Goal: Task Accomplishment & Management: Use online tool/utility

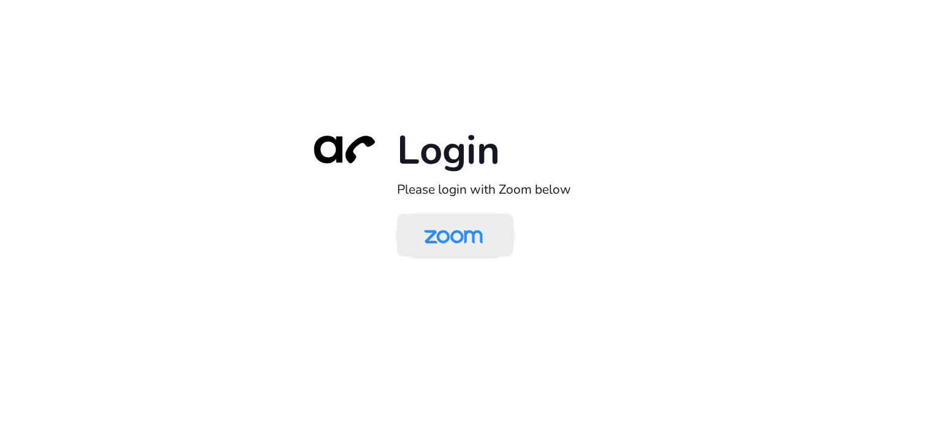
click at [431, 232] on img at bounding box center [453, 236] width 85 height 40
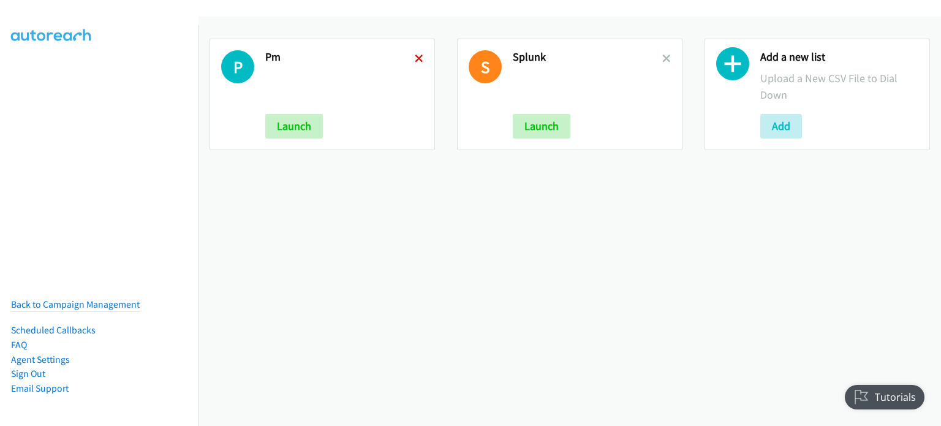
click at [416, 58] on icon at bounding box center [419, 59] width 9 height 9
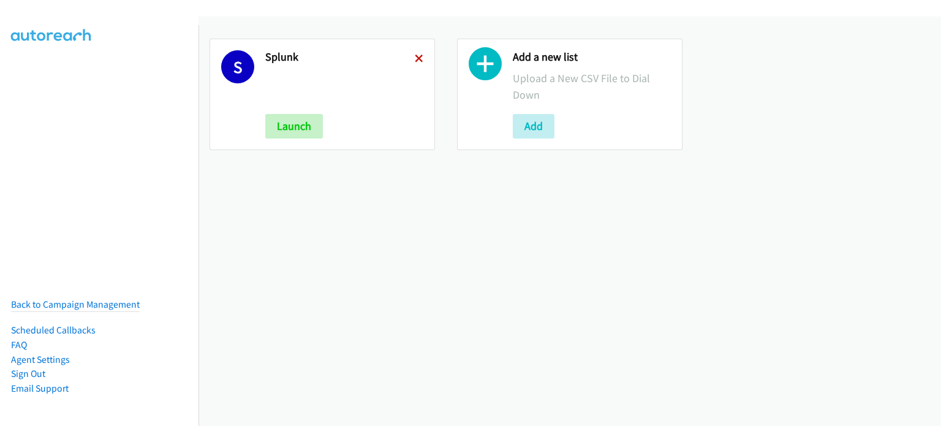
click at [415, 58] on icon at bounding box center [419, 59] width 9 height 9
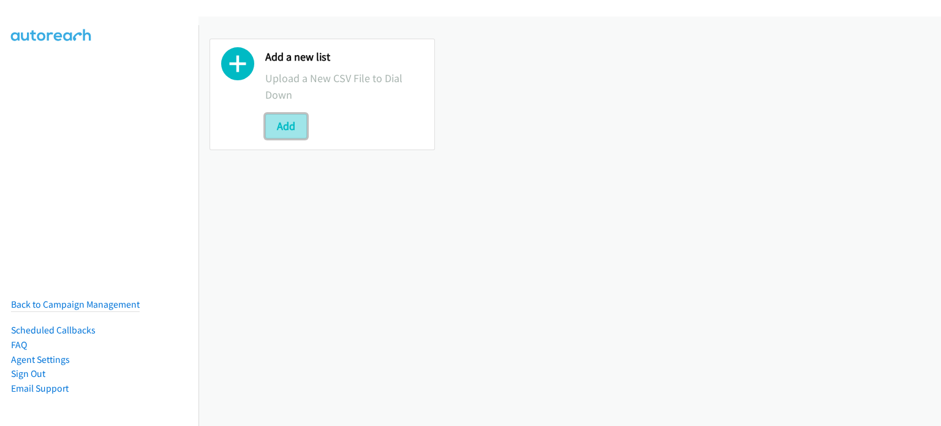
click at [279, 119] on button "Add" at bounding box center [286, 126] width 42 height 24
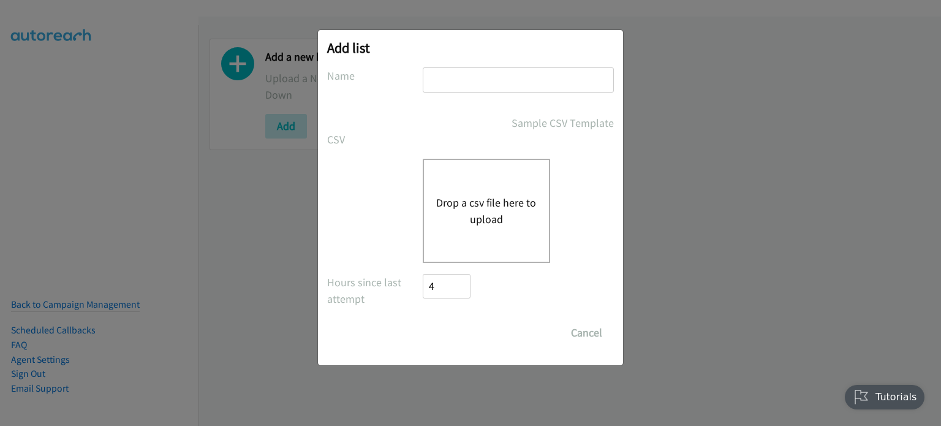
click at [480, 208] on button "Drop a csv file here to upload" at bounding box center [486, 210] width 100 height 33
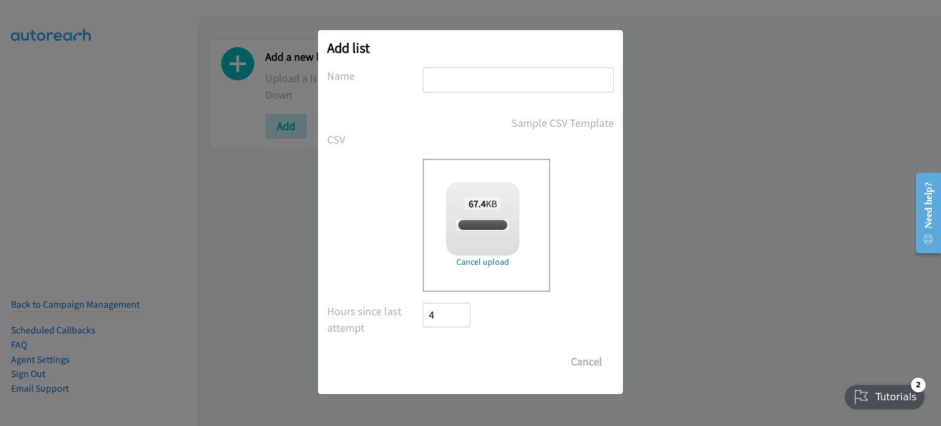
checkbox input "true"
click at [453, 80] on input "text" at bounding box center [518, 79] width 191 height 25
type input "1"
click at [465, 359] on input "Save List" at bounding box center [455, 361] width 64 height 24
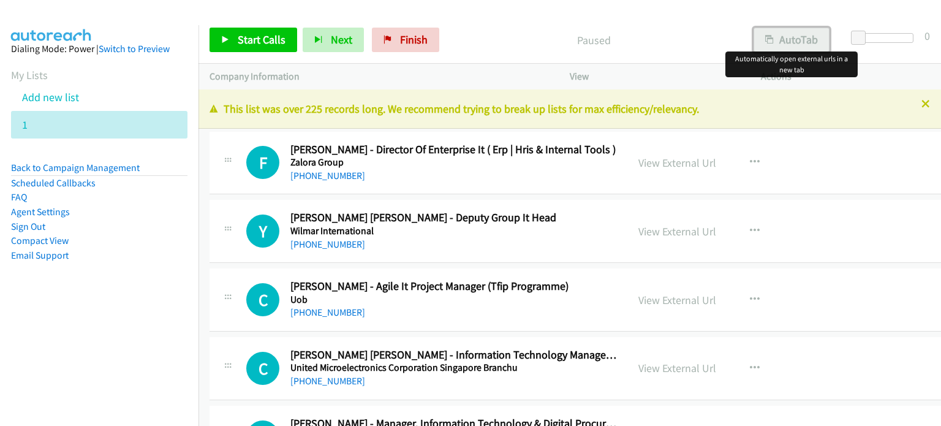
click at [793, 47] on button "AutoTab" at bounding box center [791, 40] width 76 height 24
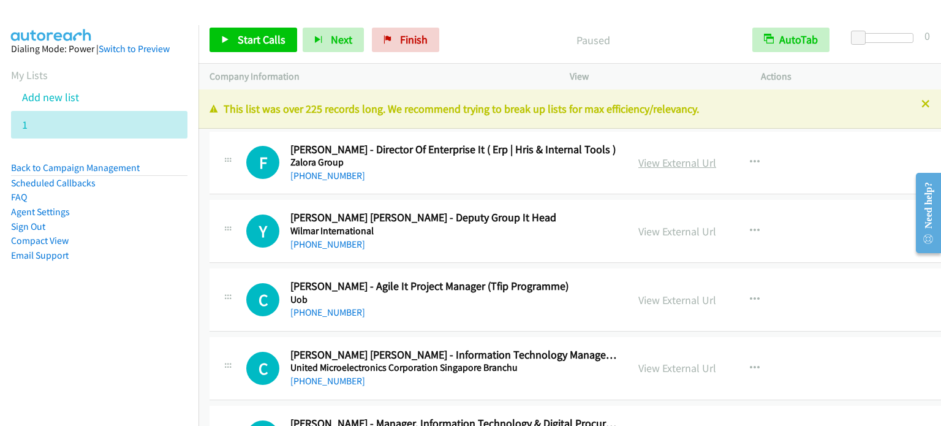
click at [672, 160] on link "View External Url" at bounding box center [677, 163] width 78 height 14
click at [256, 41] on span "Start Calls" at bounding box center [262, 39] width 48 height 14
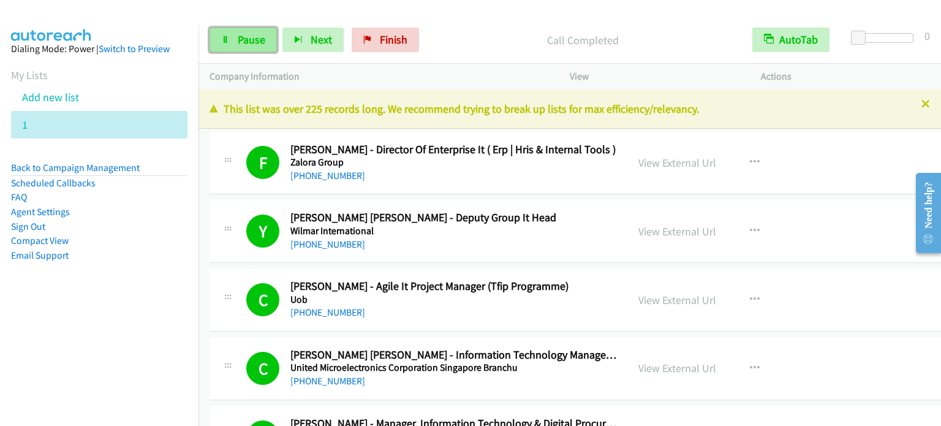
click at [247, 41] on span "Pause" at bounding box center [252, 39] width 28 height 14
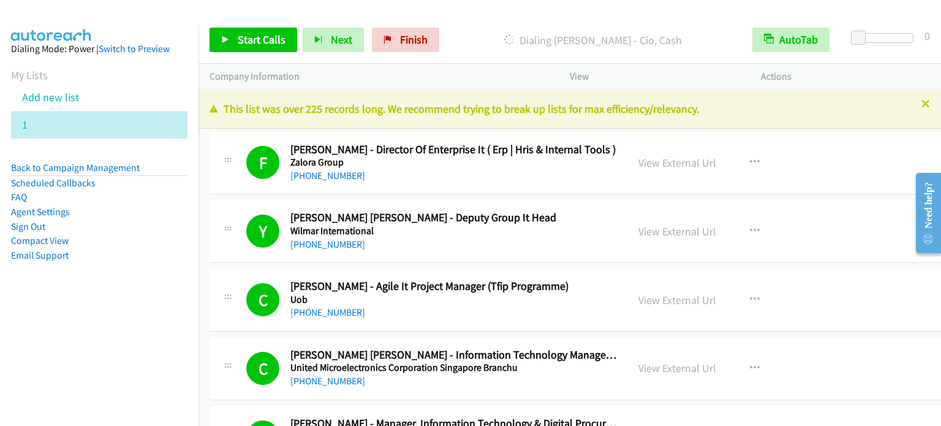
drag, startPoint x: 129, startPoint y: 297, endPoint x: 267, endPoint y: 160, distance: 194.0
click at [129, 297] on aside "Dialing Mode: Power | Switch to Preview My Lists Add new list 1 Back to Campaig…" at bounding box center [99, 171] width 198 height 293
click at [205, 262] on td "Y Callback Scheduled Yin Peng Chew - Deputy Group It Head Wilmar International …" at bounding box center [604, 231] width 813 height 69
click at [260, 54] on div "Start Calls Pause Next Finish Call Completed AutoTab AutoTab 0" at bounding box center [569, 40] width 742 height 47
click at [260, 45] on span "Start Calls" at bounding box center [262, 39] width 48 height 14
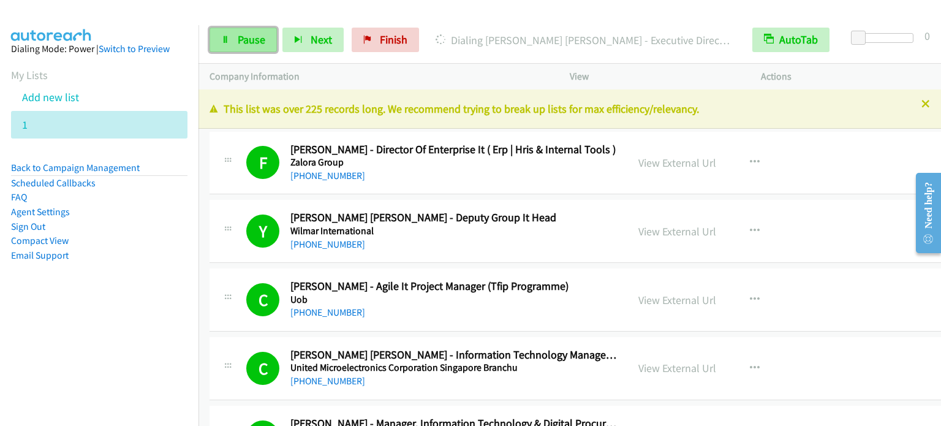
click at [243, 40] on span "Pause" at bounding box center [252, 39] width 28 height 14
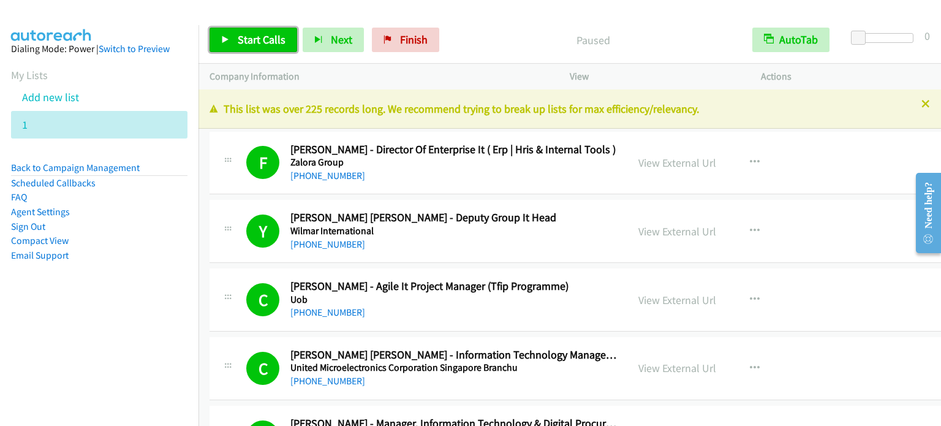
click at [261, 43] on span "Start Calls" at bounding box center [262, 39] width 48 height 14
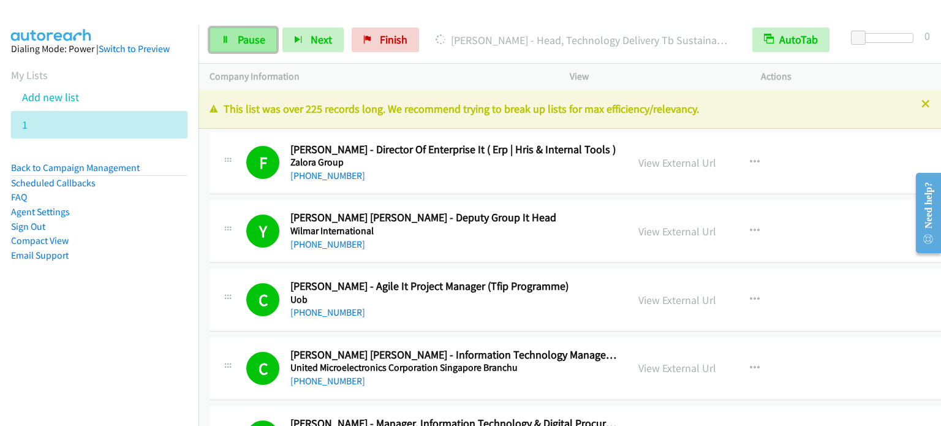
click at [257, 34] on span "Pause" at bounding box center [252, 39] width 28 height 14
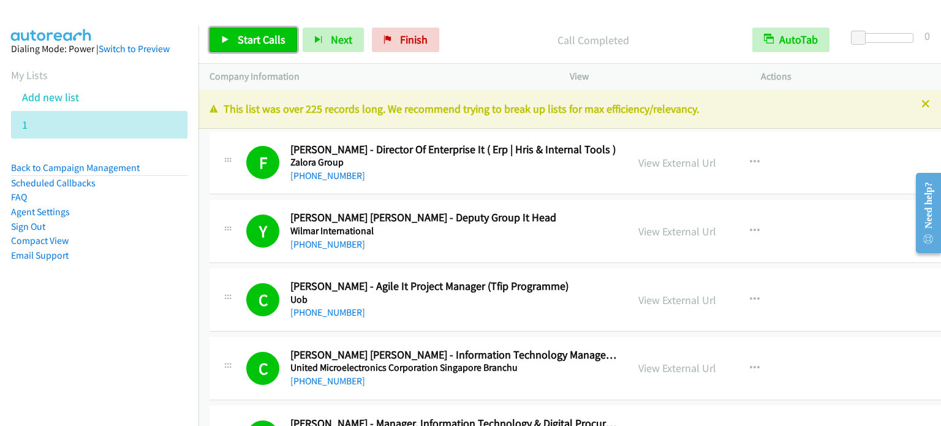
click at [252, 41] on span "Start Calls" at bounding box center [262, 39] width 48 height 14
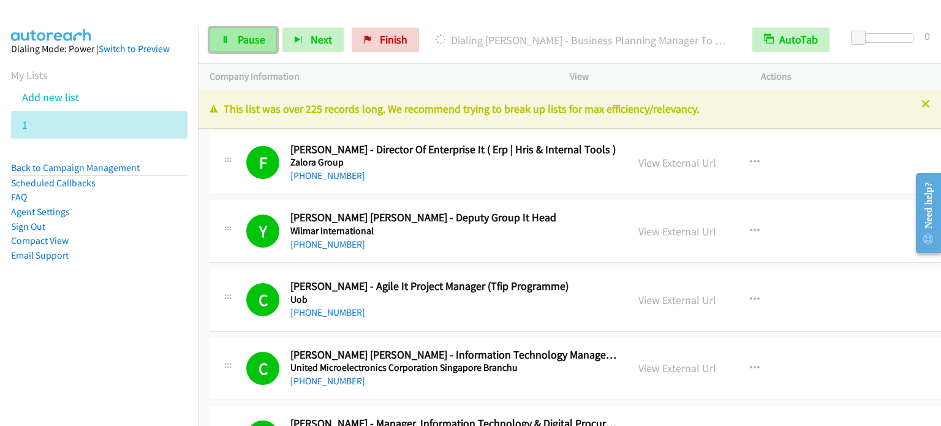
click at [252, 44] on span "Pause" at bounding box center [252, 39] width 28 height 14
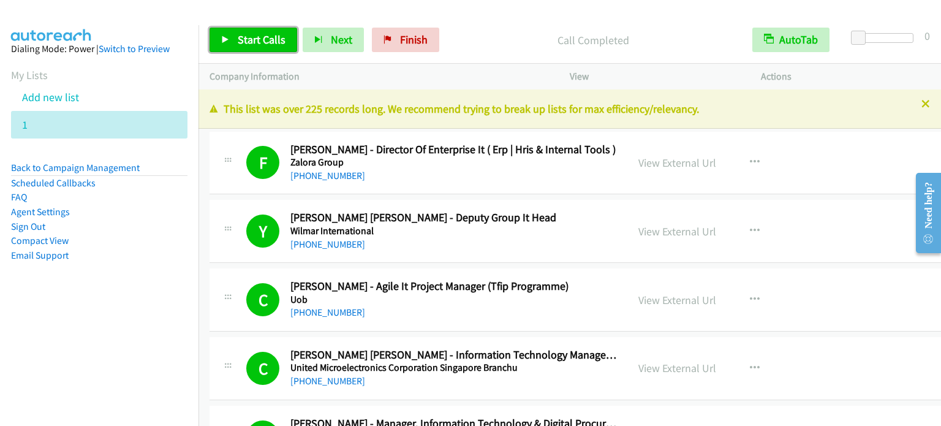
click at [274, 38] on span "Start Calls" at bounding box center [262, 39] width 48 height 14
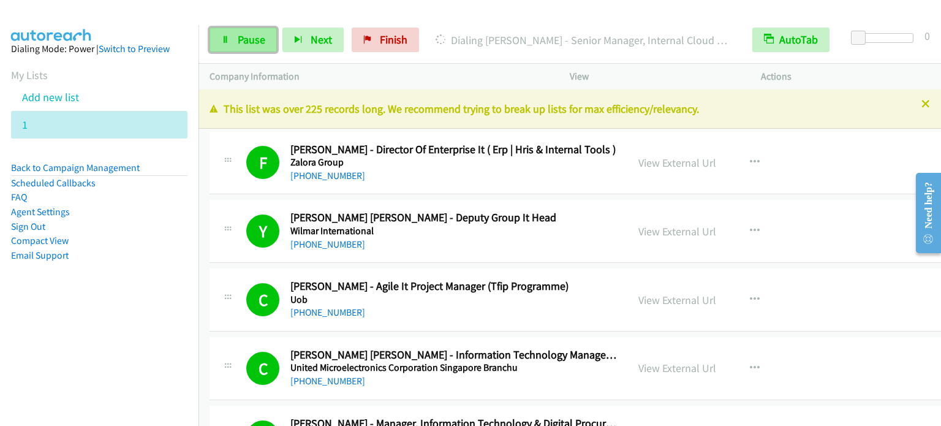
click at [243, 47] on link "Pause" at bounding box center [242, 40] width 67 height 24
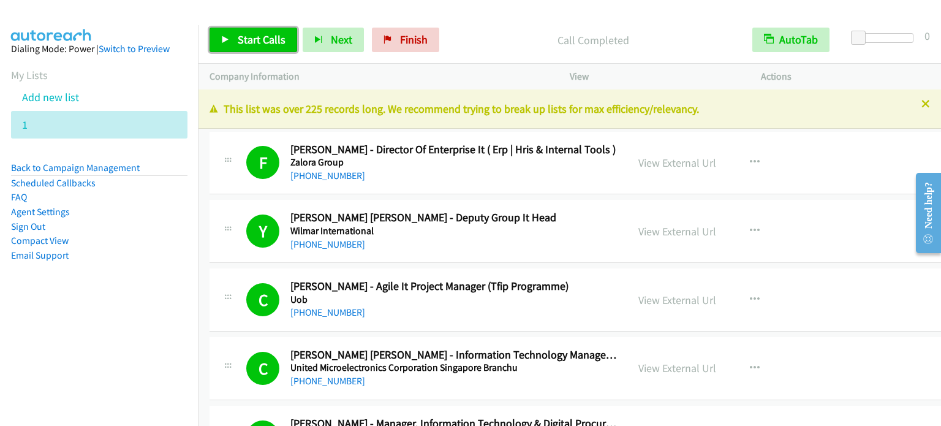
click at [279, 36] on span "Start Calls" at bounding box center [262, 39] width 48 height 14
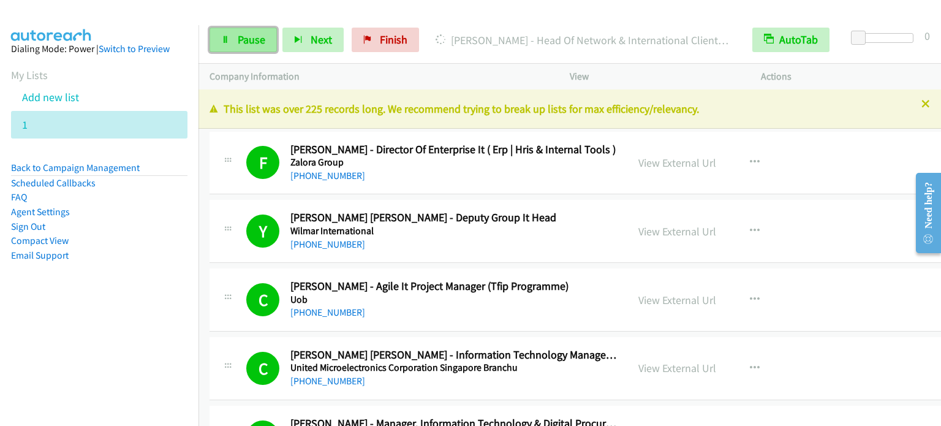
click at [255, 42] on span "Pause" at bounding box center [252, 39] width 28 height 14
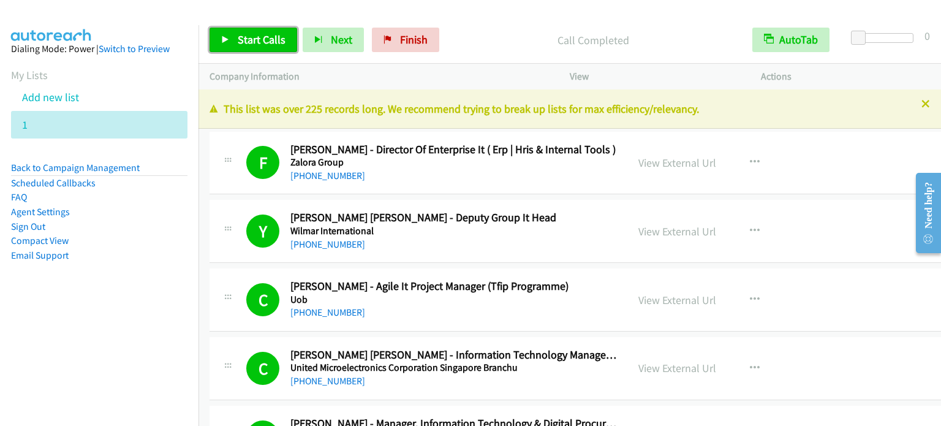
click at [259, 36] on span "Start Calls" at bounding box center [262, 39] width 48 height 14
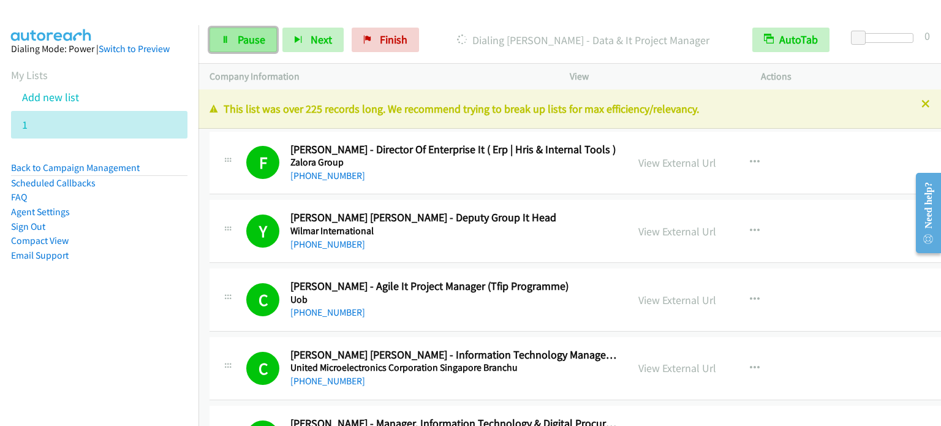
click at [243, 42] on span "Pause" at bounding box center [252, 39] width 28 height 14
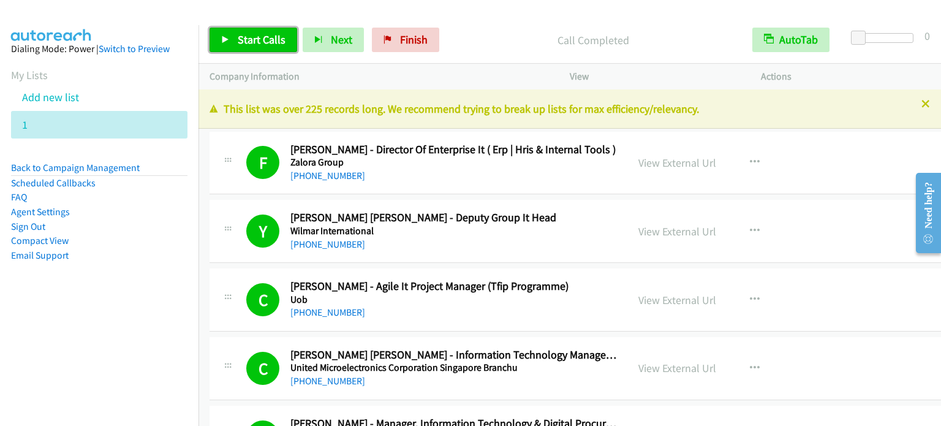
click at [240, 40] on span "Start Calls" at bounding box center [262, 39] width 48 height 14
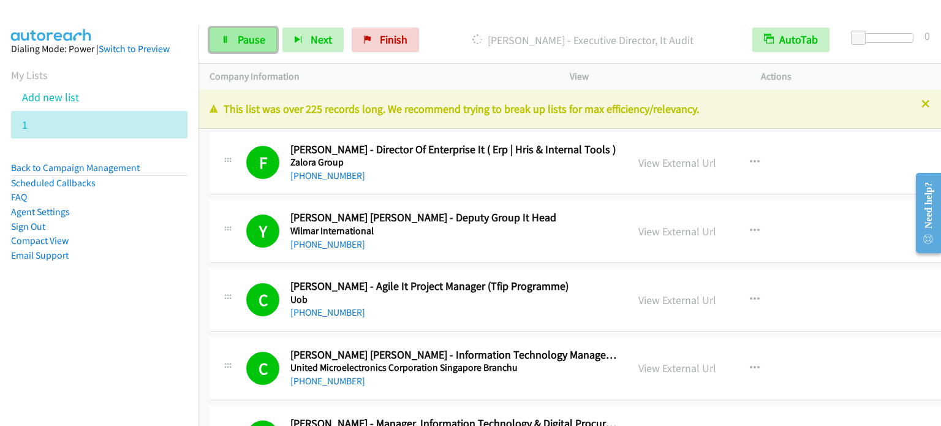
click at [236, 43] on link "Pause" at bounding box center [242, 40] width 67 height 24
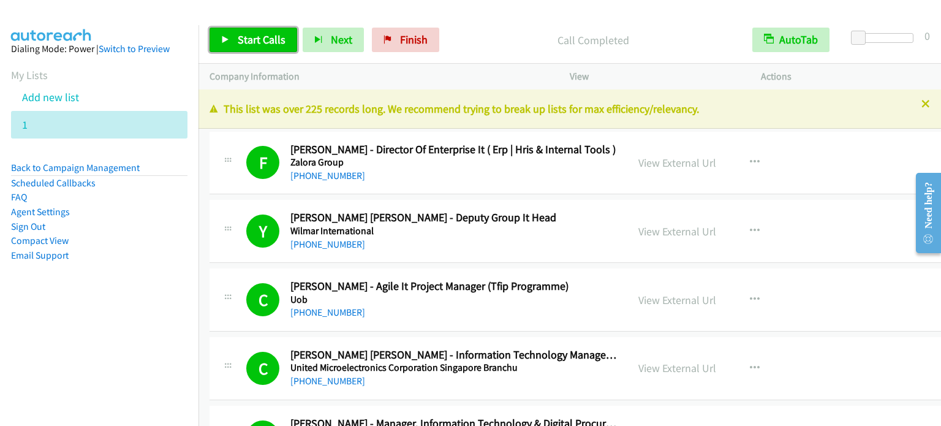
click at [262, 43] on span "Start Calls" at bounding box center [262, 39] width 48 height 14
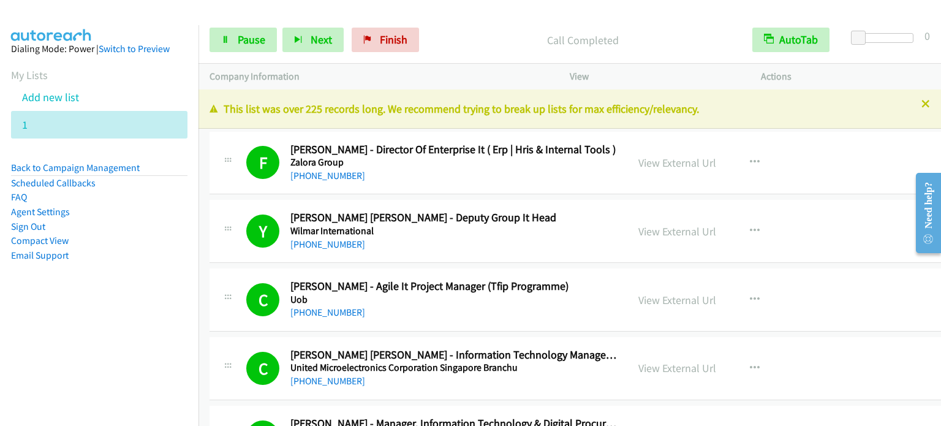
click at [146, 288] on aside "Dialing Mode: Power | Switch to Preview My Lists Add new list 1 Back to Campaig…" at bounding box center [99, 171] width 198 height 293
click at [251, 40] on span "Pause" at bounding box center [252, 39] width 28 height 14
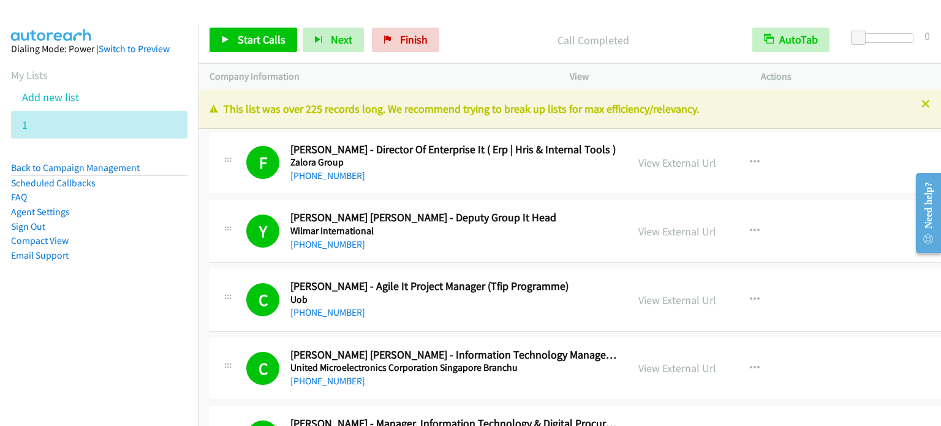
click at [74, 271] on aside "Dialing Mode: Power | Switch to Preview My Lists Add new list 1 Back to Campaig…" at bounding box center [99, 171] width 198 height 293
click at [270, 33] on span "Start Calls" at bounding box center [262, 39] width 48 height 14
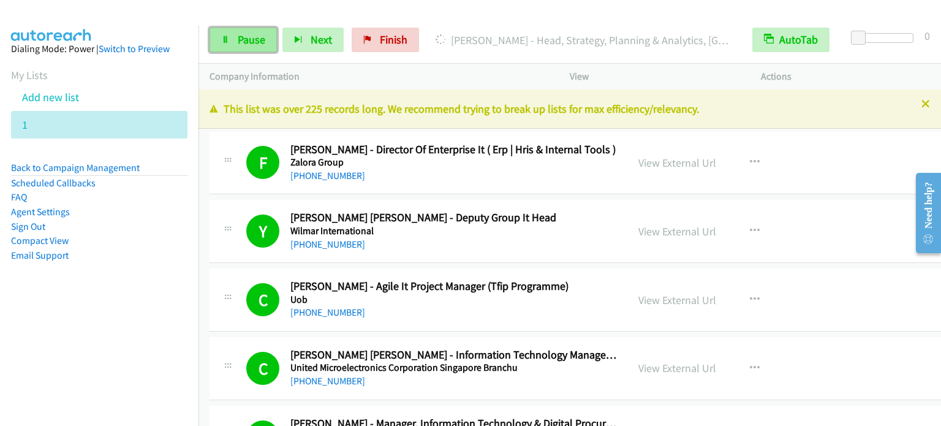
click at [247, 41] on span "Pause" at bounding box center [252, 39] width 28 height 14
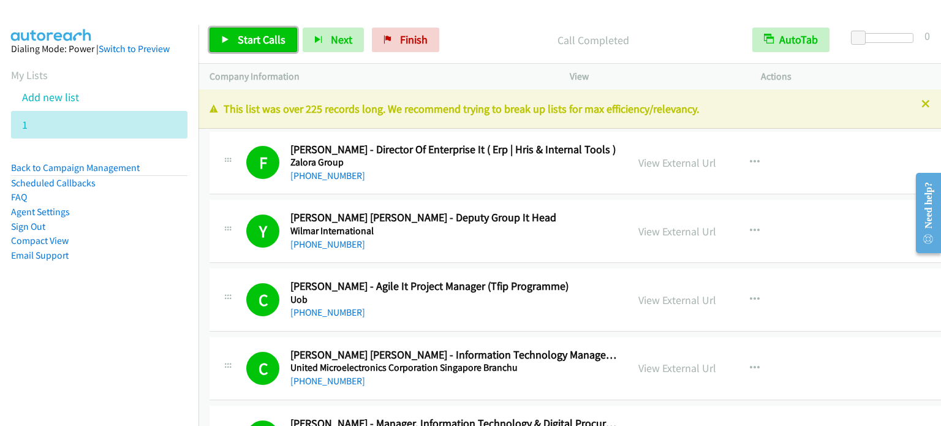
click at [236, 39] on link "Start Calls" at bounding box center [253, 40] width 88 height 24
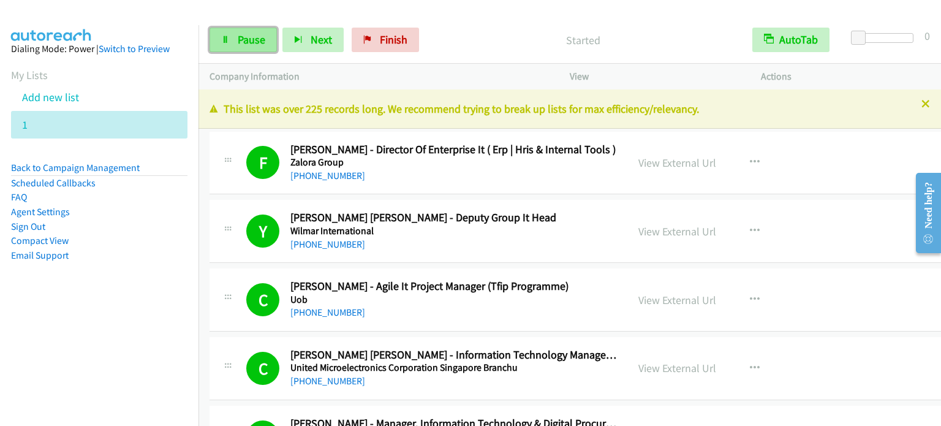
click at [236, 39] on link "Pause" at bounding box center [242, 40] width 67 height 24
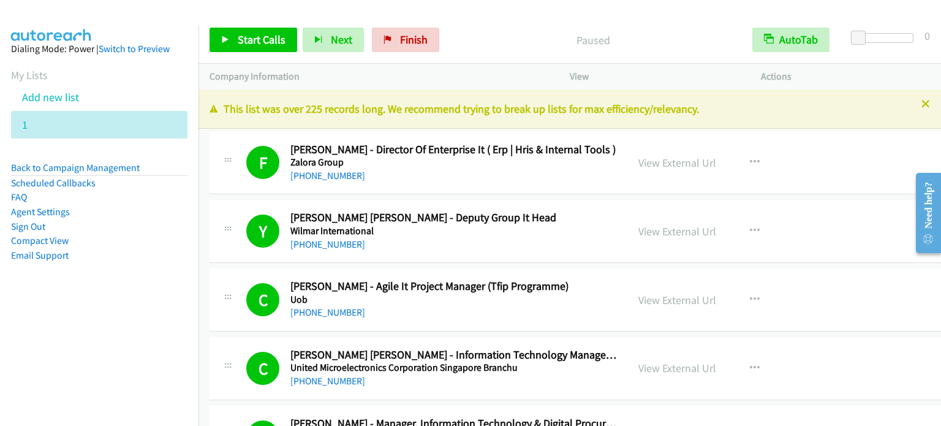
click at [88, 259] on li "Email Support" at bounding box center [99, 255] width 176 height 15
click at [659, 29] on div "Paused" at bounding box center [593, 40] width 296 height 24
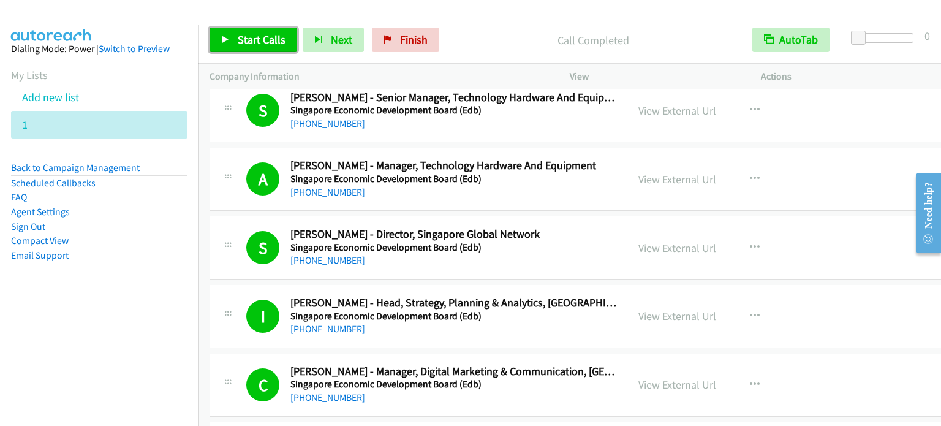
click at [258, 48] on link "Start Calls" at bounding box center [253, 40] width 88 height 24
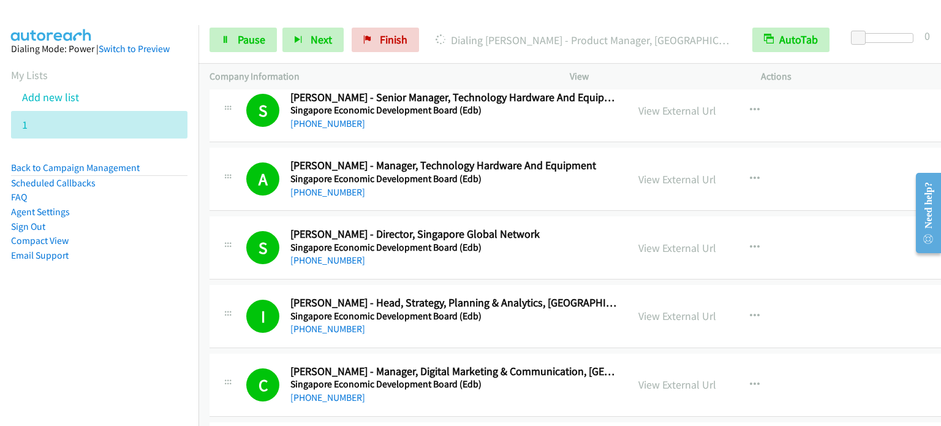
click at [260, 24] on div "Start Calls Pause Next Finish Dialing Eric Foo Shida - Product Manager, Singapo…" at bounding box center [569, 40] width 742 height 47
click at [260, 33] on span "Pause" at bounding box center [252, 39] width 28 height 14
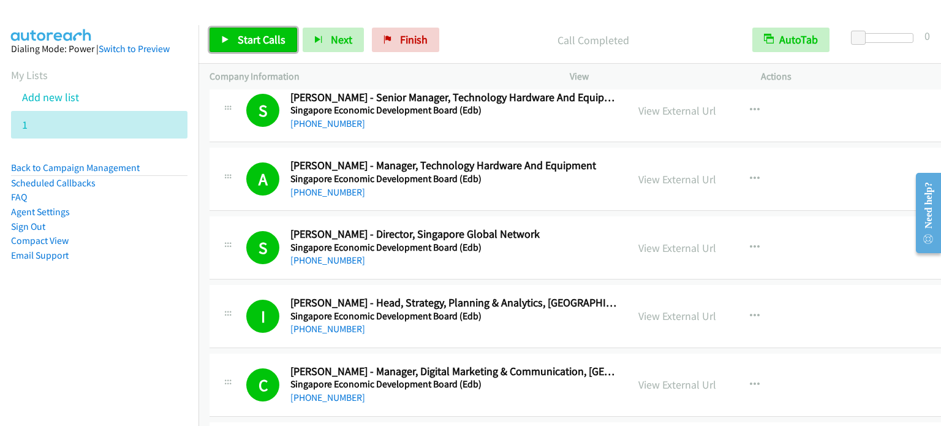
click at [269, 42] on span "Start Calls" at bounding box center [262, 39] width 48 height 14
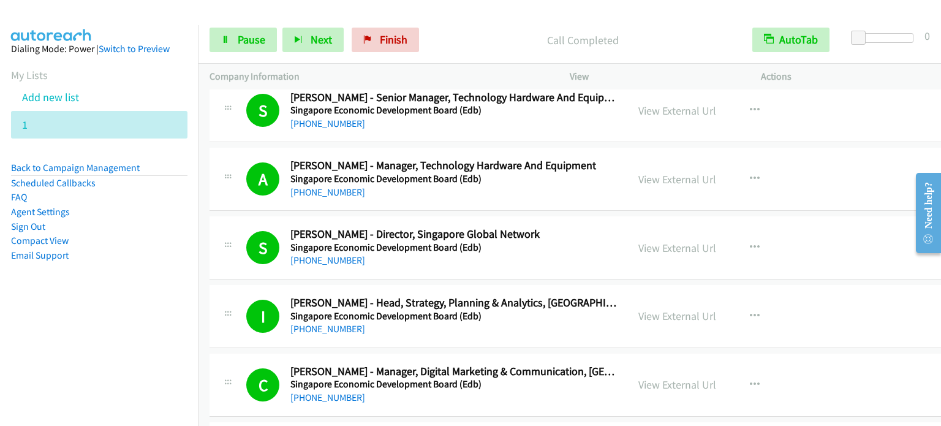
click at [96, 336] on nav "Dialing Mode: Power | Switch to Preview My Lists Add new list 1 Back to Campaig…" at bounding box center [99, 238] width 199 height 426
click at [221, 54] on div "Start Calls Pause Next Finish Dialing Shinnosuke Hamada - Deputy General Manage…" at bounding box center [569, 40] width 742 height 47
click at [228, 42] on icon at bounding box center [225, 40] width 9 height 9
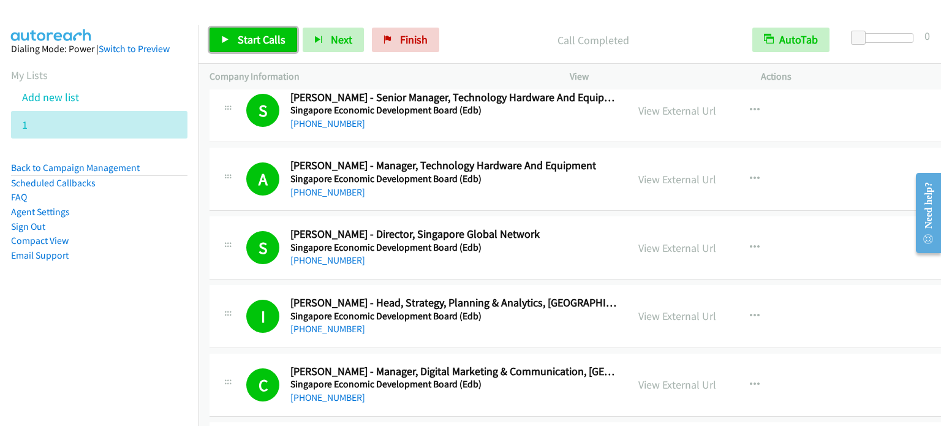
click at [255, 39] on span "Start Calls" at bounding box center [262, 39] width 48 height 14
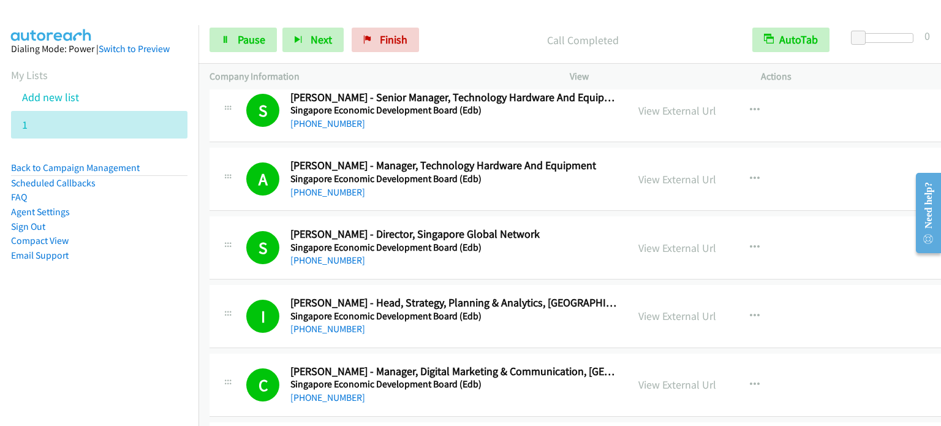
drag, startPoint x: 138, startPoint y: 336, endPoint x: 331, endPoint y: 399, distance: 203.4
click at [138, 335] on nav "Dialing Mode: Power | Switch to Preview My Lists Add new list 1 Back to Campaig…" at bounding box center [99, 238] width 199 height 426
click at [244, 43] on span "Pause" at bounding box center [252, 39] width 28 height 14
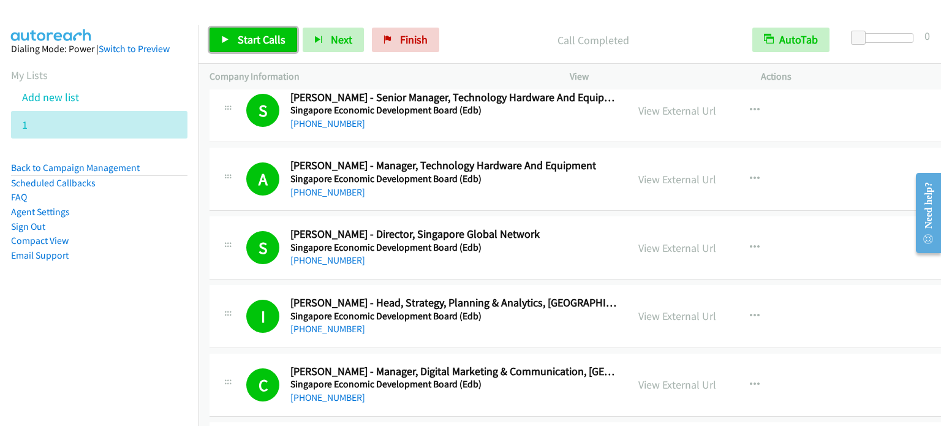
click at [251, 35] on span "Start Calls" at bounding box center [262, 39] width 48 height 14
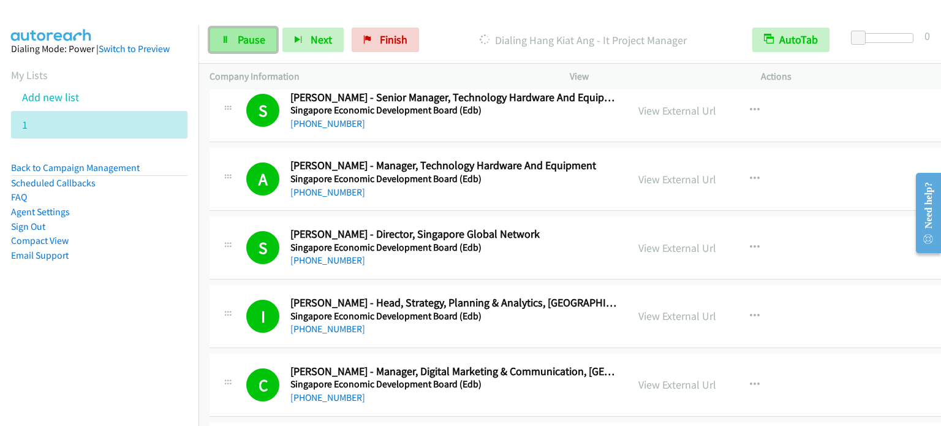
click at [239, 46] on link "Pause" at bounding box center [242, 40] width 67 height 24
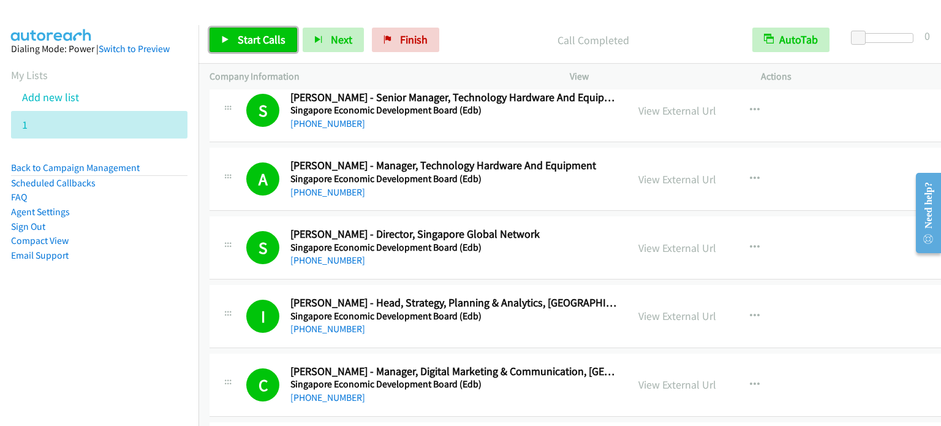
click at [265, 36] on span "Start Calls" at bounding box center [262, 39] width 48 height 14
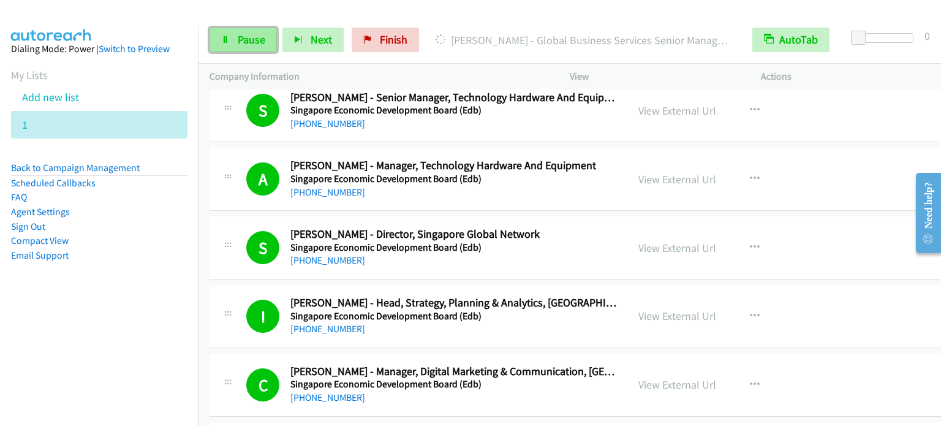
click at [251, 43] on span "Pause" at bounding box center [252, 39] width 28 height 14
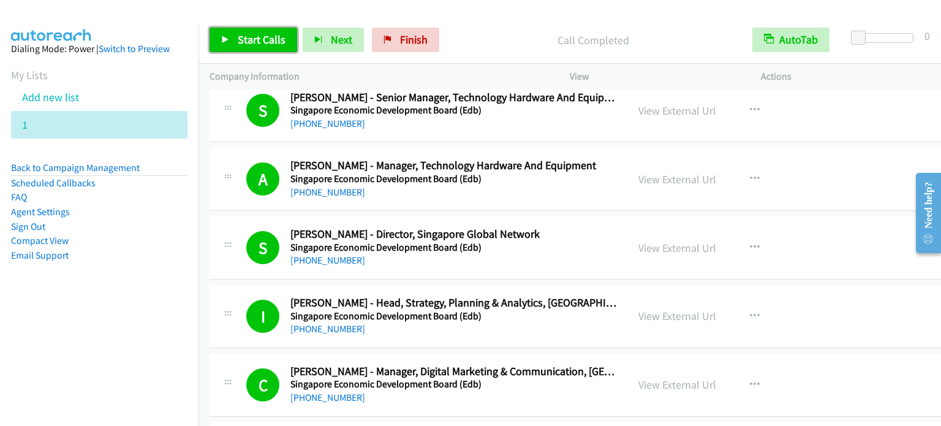
click at [246, 39] on span "Start Calls" at bounding box center [262, 39] width 48 height 14
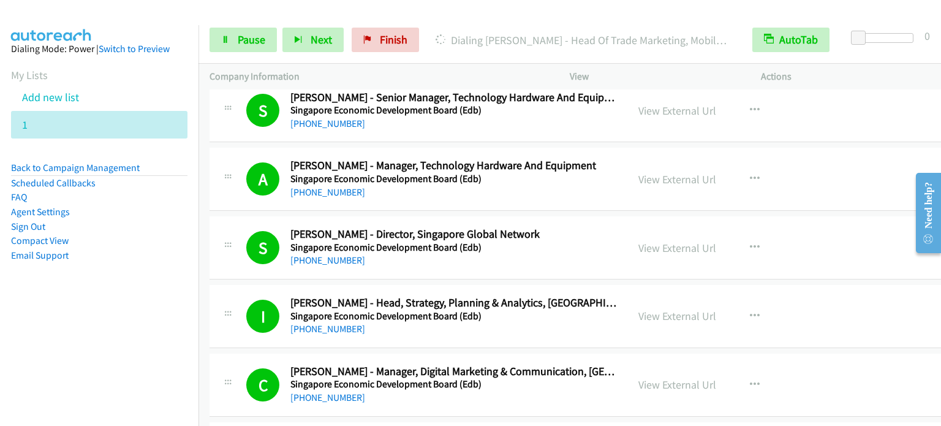
click at [155, 268] on aside "Dialing Mode: Power | Switch to Preview My Lists Add new list 1 Back to Campaig…" at bounding box center [99, 171] width 198 height 293
click at [238, 41] on span "Pause" at bounding box center [252, 39] width 28 height 14
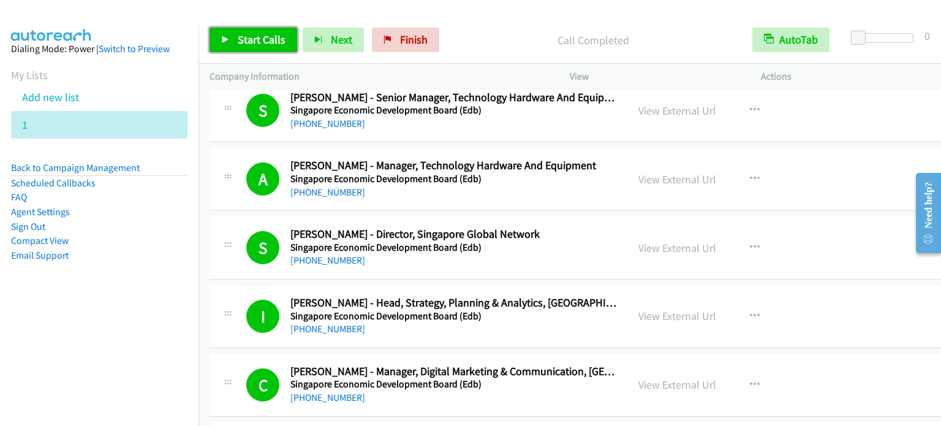
click at [255, 37] on span "Start Calls" at bounding box center [262, 39] width 48 height 14
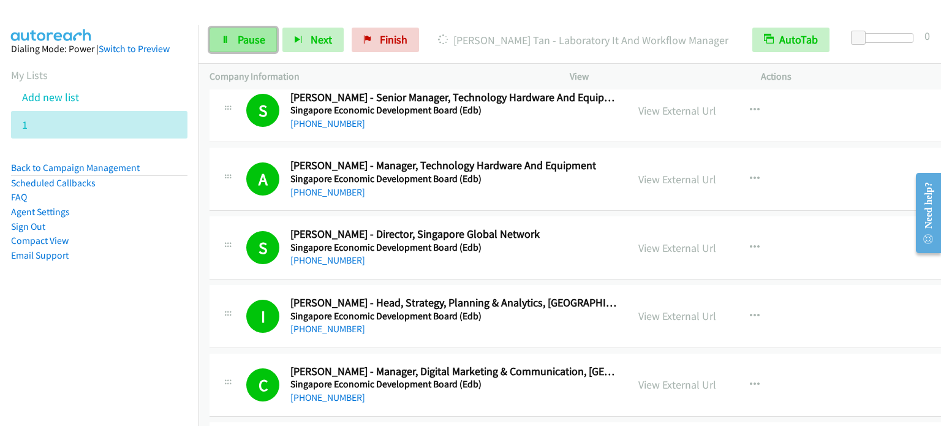
click at [254, 43] on span "Pause" at bounding box center [252, 39] width 28 height 14
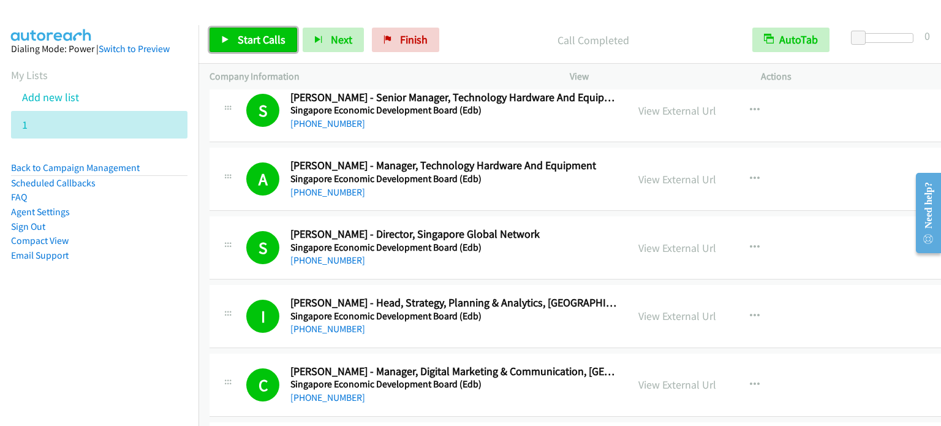
click at [268, 37] on span "Start Calls" at bounding box center [262, 39] width 48 height 14
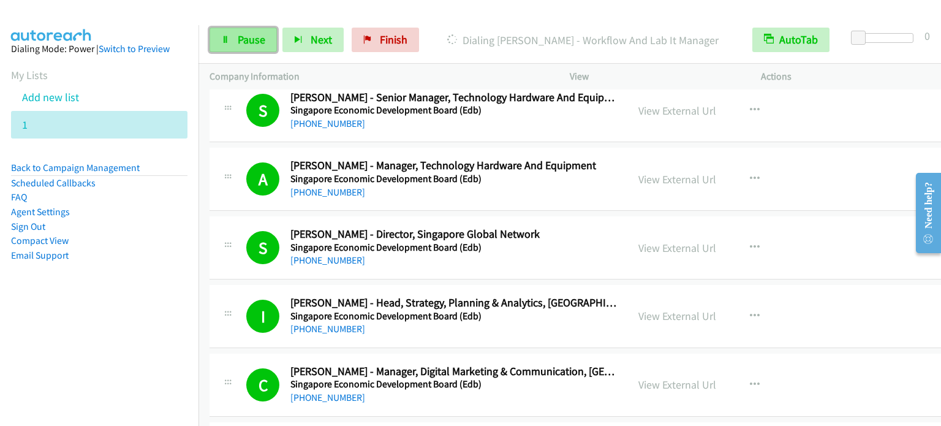
click at [258, 39] on span "Pause" at bounding box center [252, 39] width 28 height 14
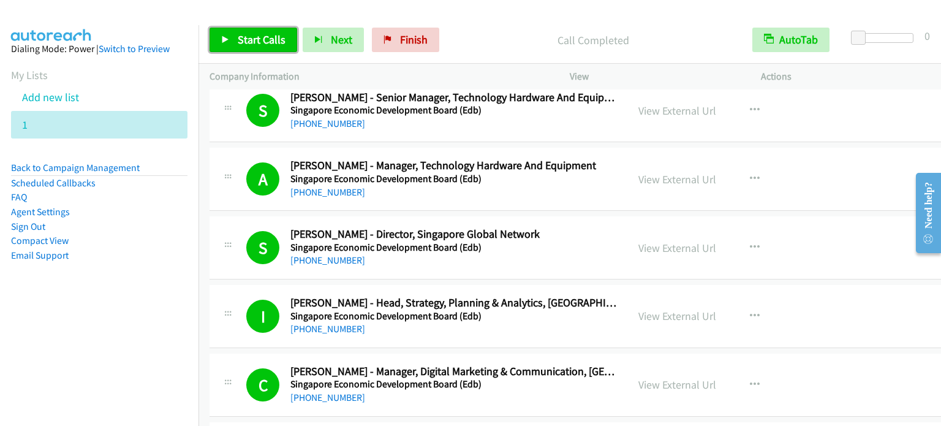
click at [251, 39] on span "Start Calls" at bounding box center [262, 39] width 48 height 14
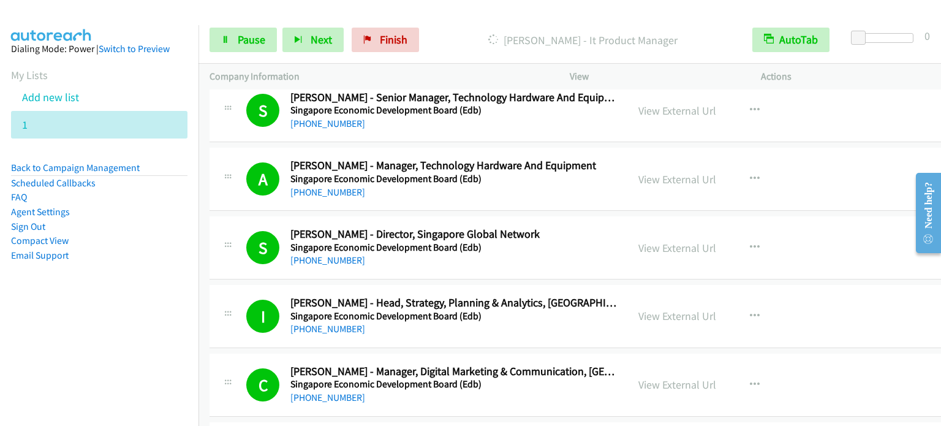
click at [85, 310] on aside "Dialing Mode: Power | Switch to Preview My Lists Add new list 1 Back to Campaig…" at bounding box center [99, 171] width 198 height 293
drag, startPoint x: 107, startPoint y: 405, endPoint x: 111, endPoint y: 355, distance: 51.0
click at [108, 404] on nav "Dialing Mode: Power | Switch to Preview My Lists Add new list 1 Back to Campaig…" at bounding box center [99, 238] width 199 height 426
click at [252, 37] on span "Pause" at bounding box center [252, 39] width 28 height 14
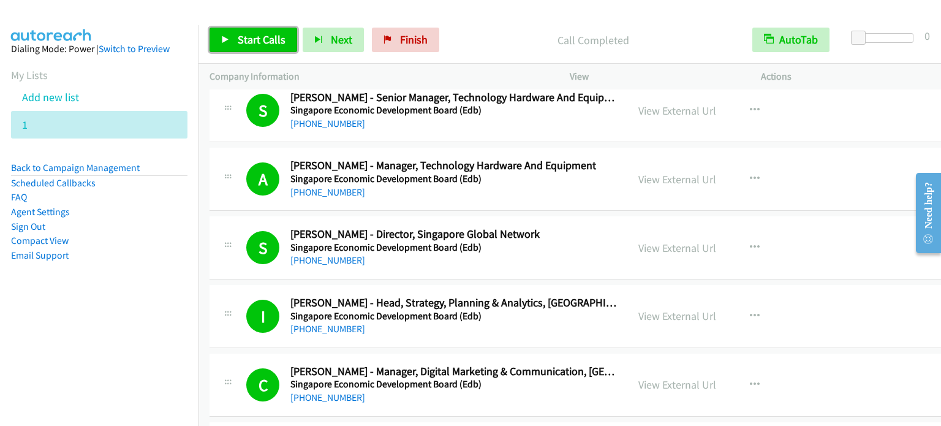
click at [232, 42] on link "Start Calls" at bounding box center [253, 40] width 88 height 24
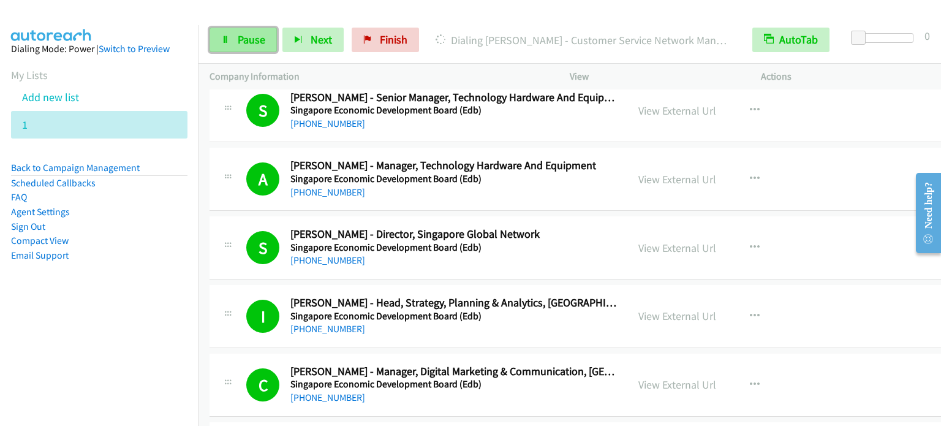
click at [252, 39] on span "Pause" at bounding box center [252, 39] width 28 height 14
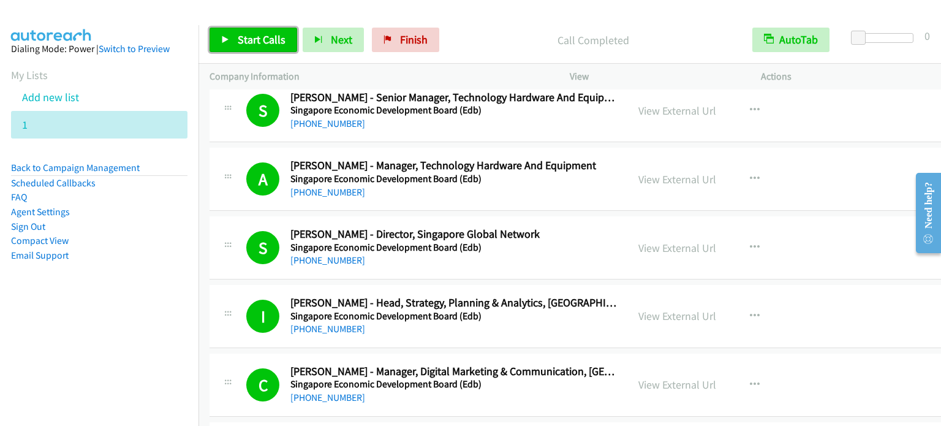
click at [241, 37] on span "Start Calls" at bounding box center [262, 39] width 48 height 14
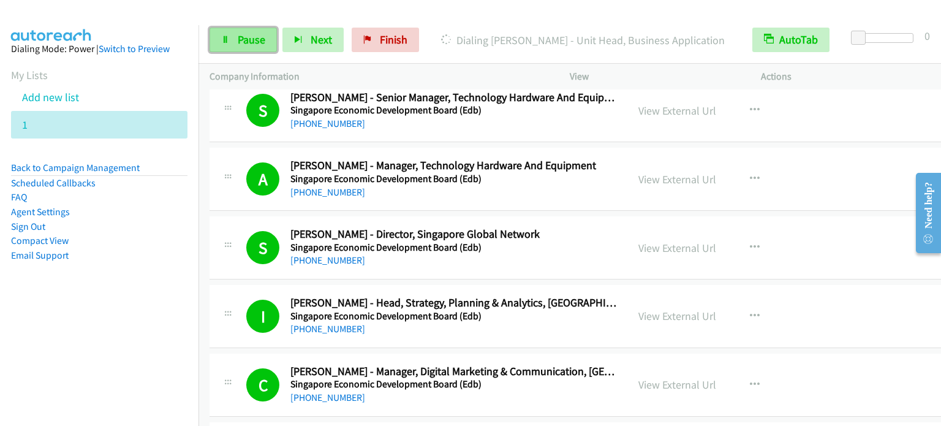
click at [238, 45] on span "Pause" at bounding box center [252, 39] width 28 height 14
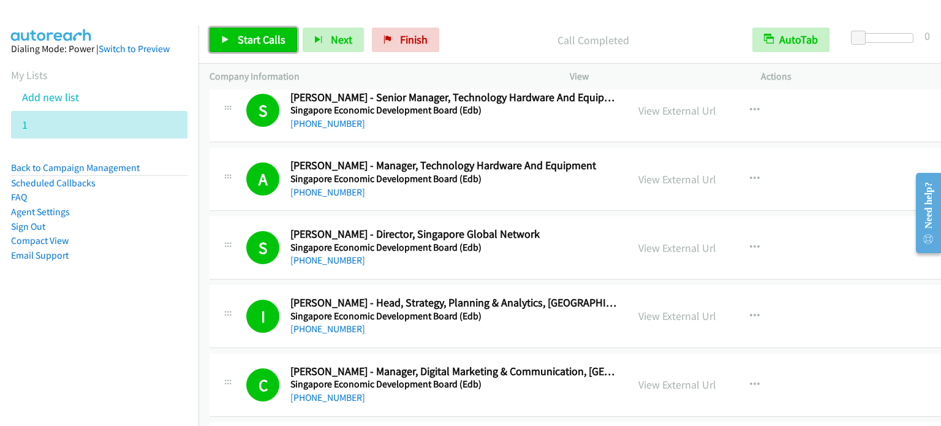
click at [262, 39] on span "Start Calls" at bounding box center [262, 39] width 48 height 14
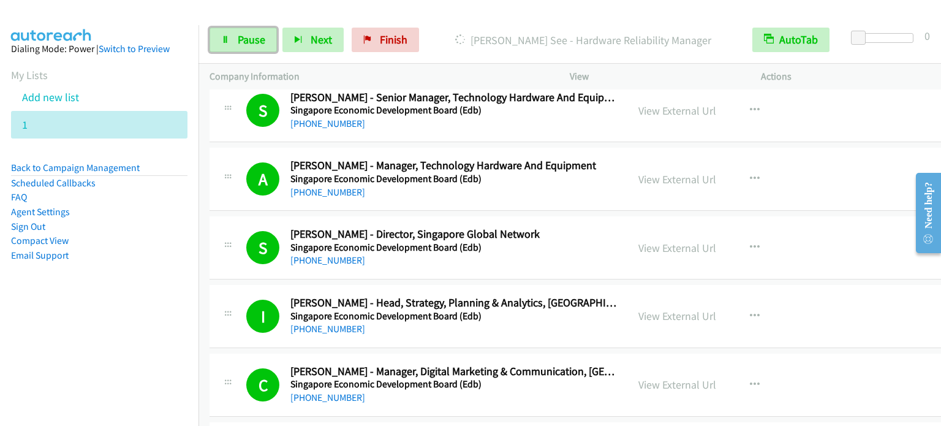
drag, startPoint x: 256, startPoint y: 34, endPoint x: 283, endPoint y: 2, distance: 41.3
click at [256, 34] on span "Pause" at bounding box center [252, 39] width 28 height 14
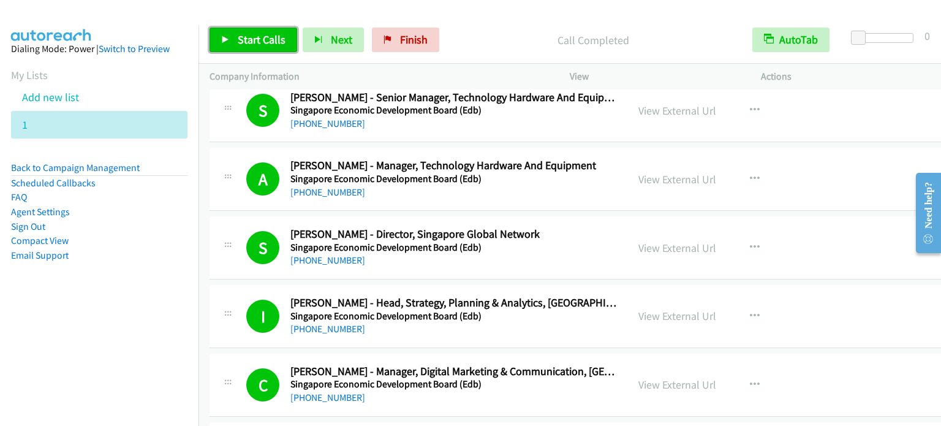
click at [235, 40] on link "Start Calls" at bounding box center [253, 40] width 88 height 24
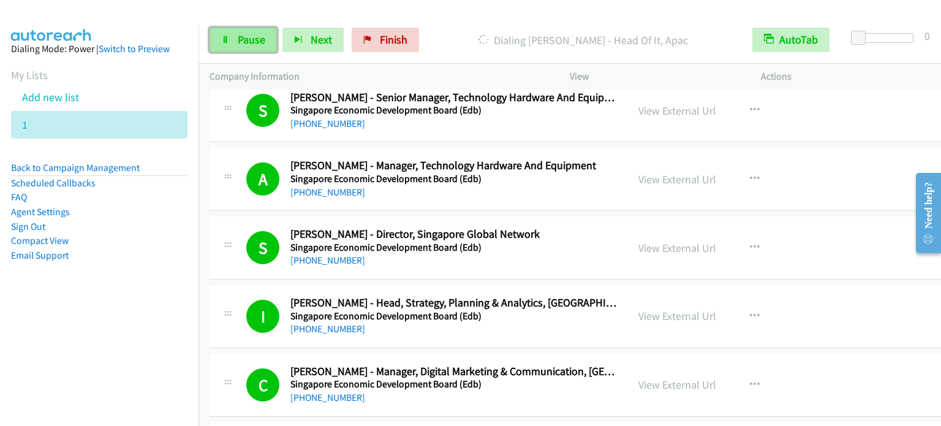
click at [249, 43] on span "Pause" at bounding box center [252, 39] width 28 height 14
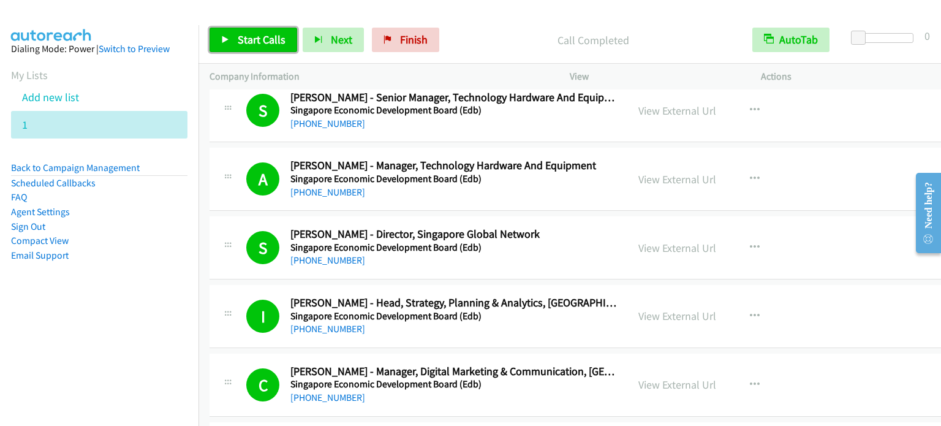
click at [253, 39] on span "Start Calls" at bounding box center [262, 39] width 48 height 14
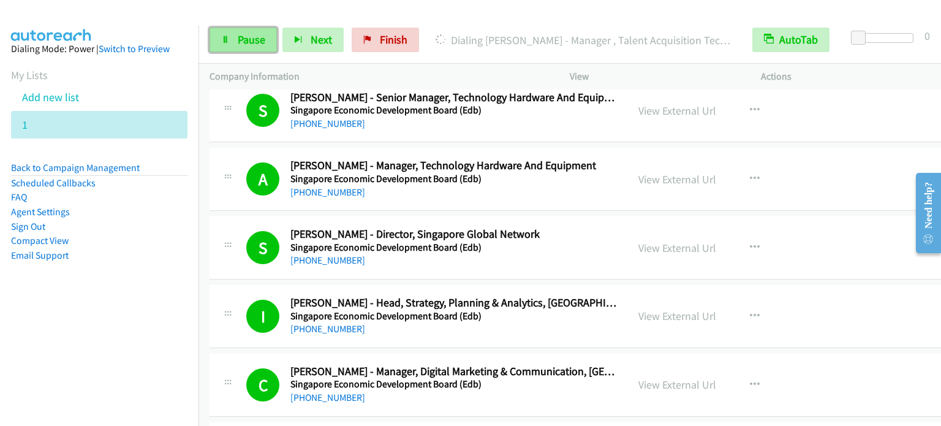
click at [256, 37] on span "Pause" at bounding box center [252, 39] width 28 height 14
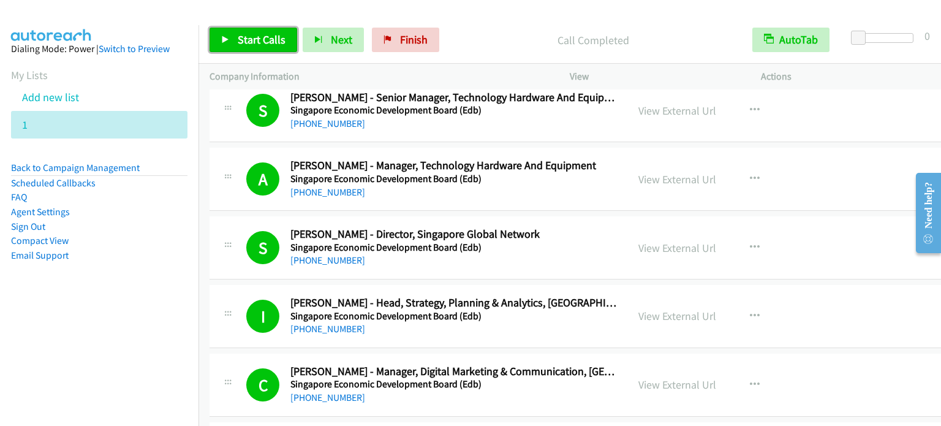
click at [266, 32] on span "Start Calls" at bounding box center [262, 39] width 48 height 14
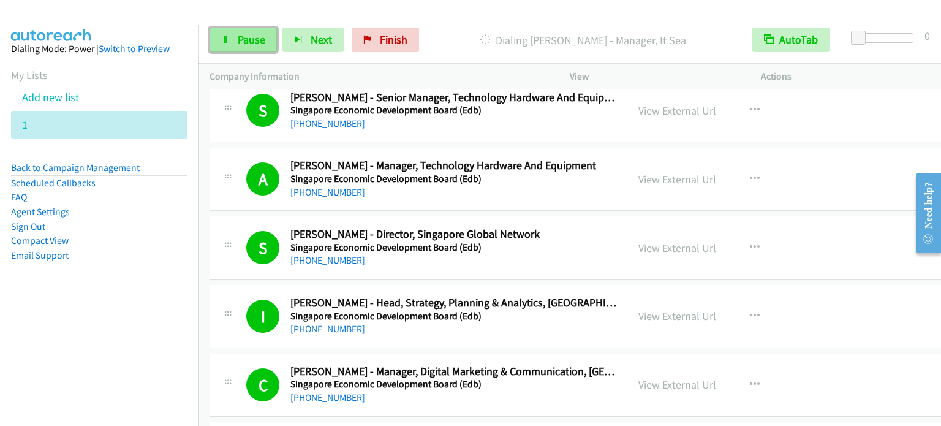
click at [250, 35] on span "Pause" at bounding box center [252, 39] width 28 height 14
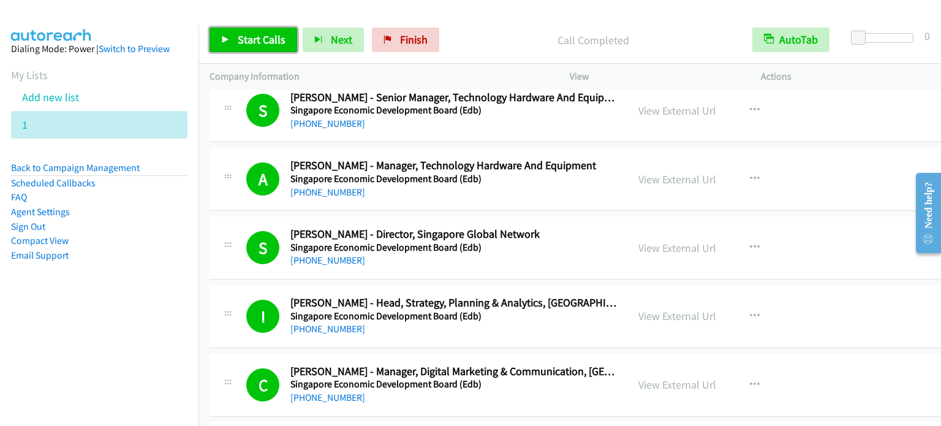
click at [260, 39] on span "Start Calls" at bounding box center [262, 39] width 48 height 14
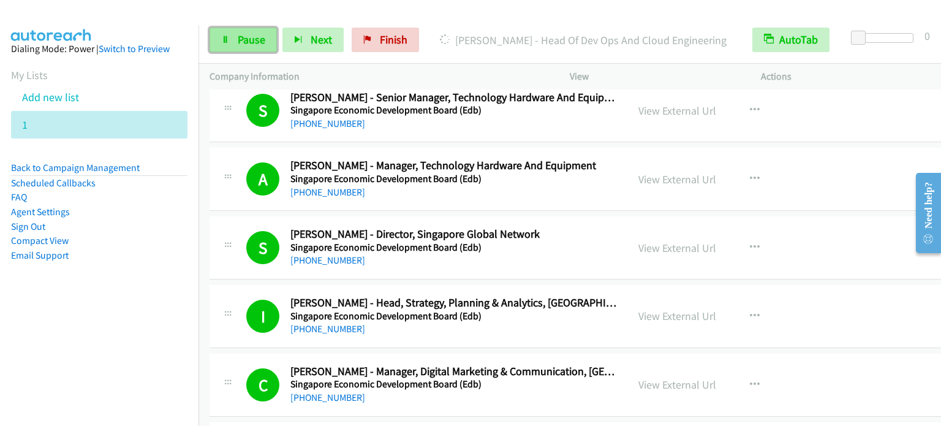
click at [244, 41] on span "Pause" at bounding box center [252, 39] width 28 height 14
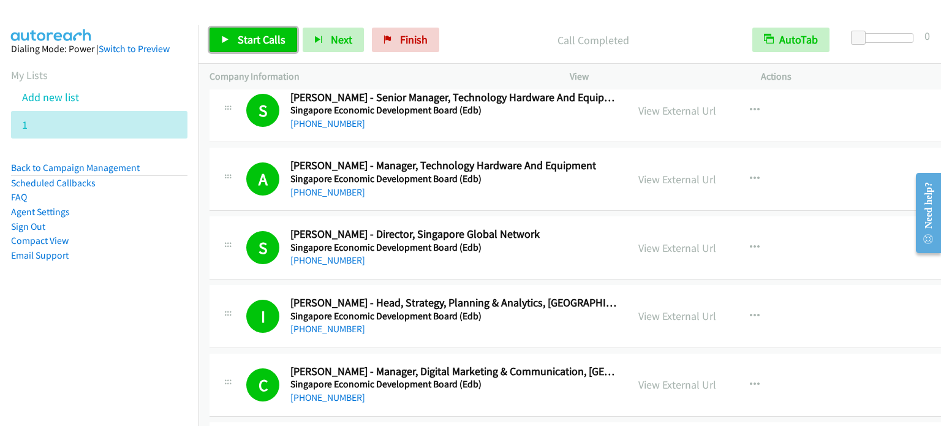
click at [255, 43] on span "Start Calls" at bounding box center [262, 39] width 48 height 14
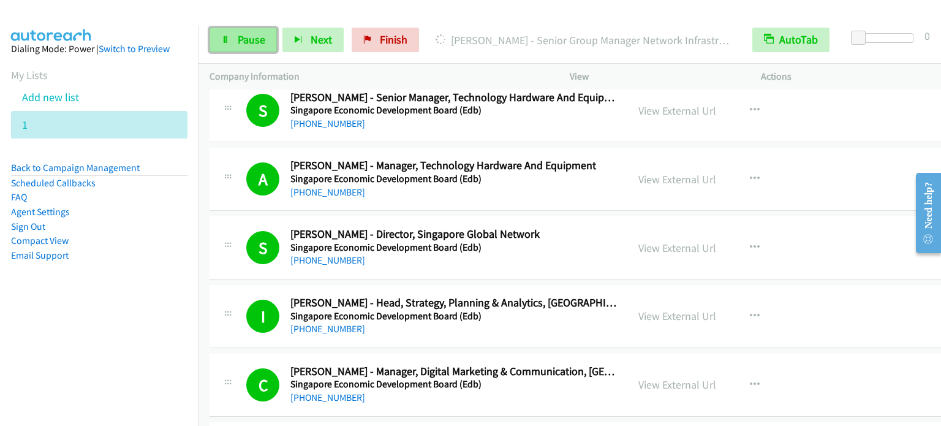
click at [245, 36] on span "Pause" at bounding box center [252, 39] width 28 height 14
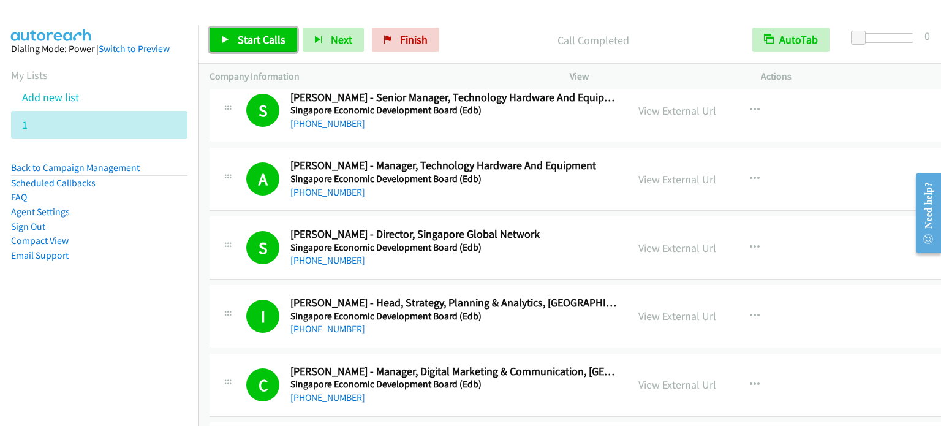
click at [250, 36] on span "Start Calls" at bounding box center [262, 39] width 48 height 14
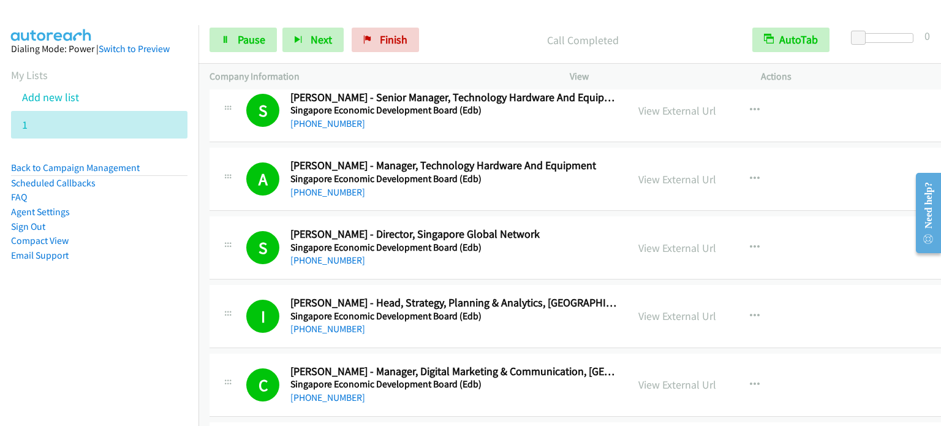
click at [15, 361] on nav "Dialing Mode: Power | Switch to Preview My Lists Add new list 1 Back to Campaig…" at bounding box center [99, 238] width 199 height 426
click at [238, 43] on span "Pause" at bounding box center [252, 39] width 28 height 14
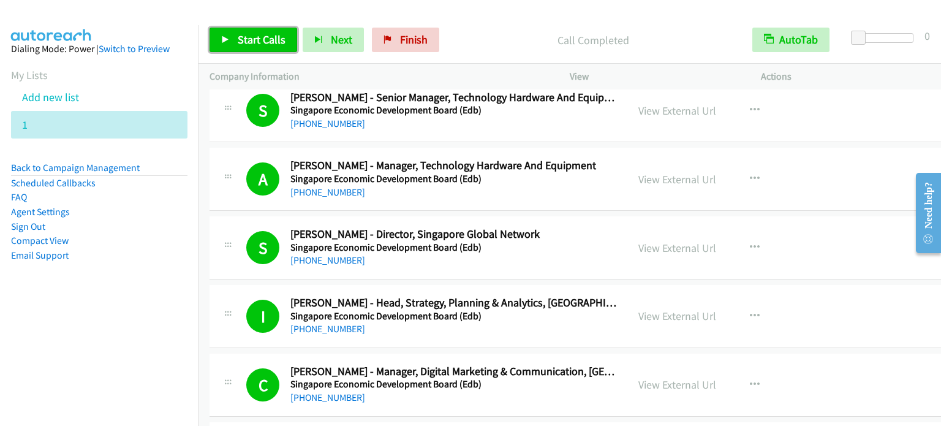
click at [268, 43] on span "Start Calls" at bounding box center [262, 39] width 48 height 14
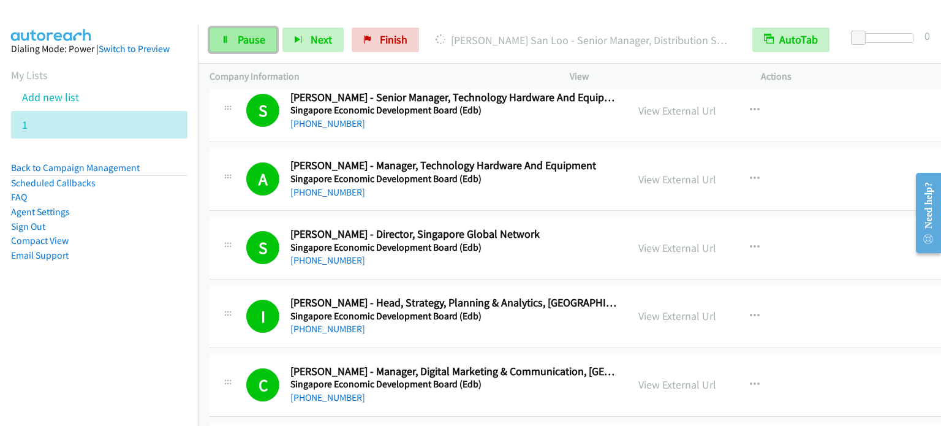
click at [233, 50] on link "Pause" at bounding box center [242, 40] width 67 height 24
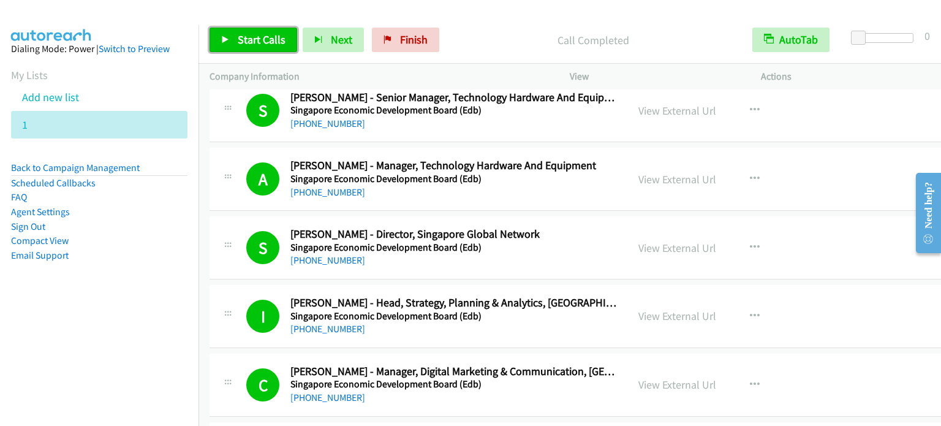
click at [239, 38] on span "Start Calls" at bounding box center [262, 39] width 48 height 14
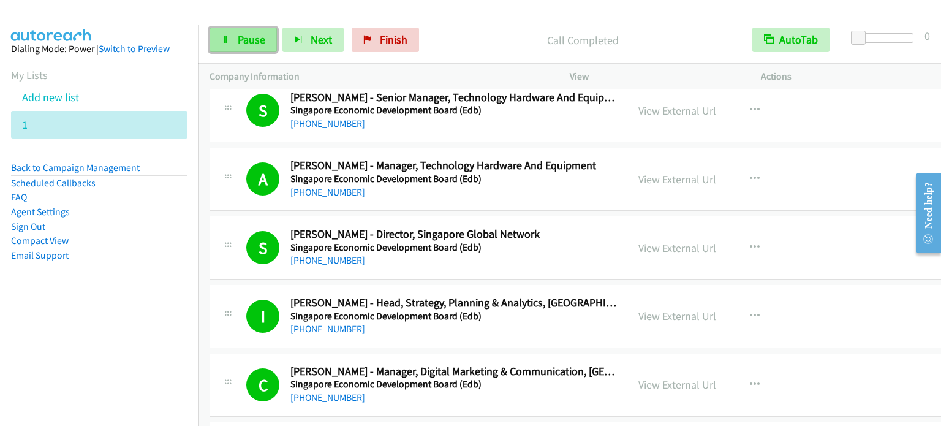
click at [238, 43] on span "Pause" at bounding box center [252, 39] width 28 height 14
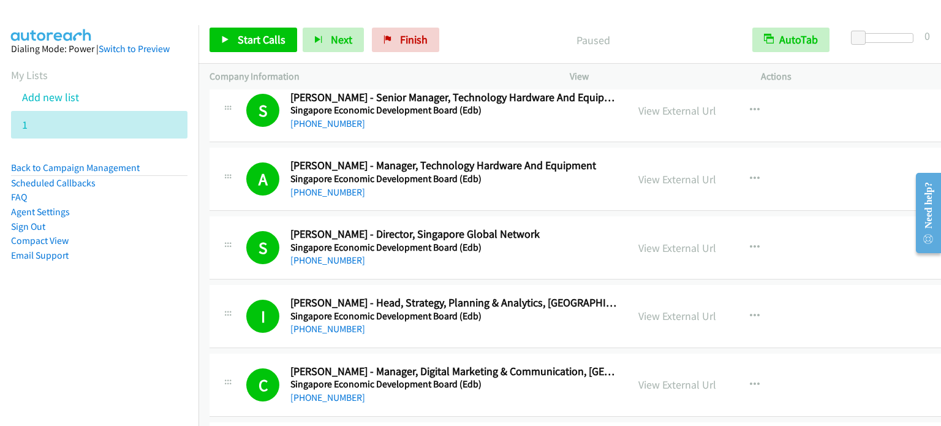
click at [125, 309] on aside "Dialing Mode: Power | Switch to Preview My Lists Add new list 1 Back to Campaig…" at bounding box center [99, 171] width 198 height 293
click at [412, 41] on span "Finish" at bounding box center [414, 39] width 28 height 14
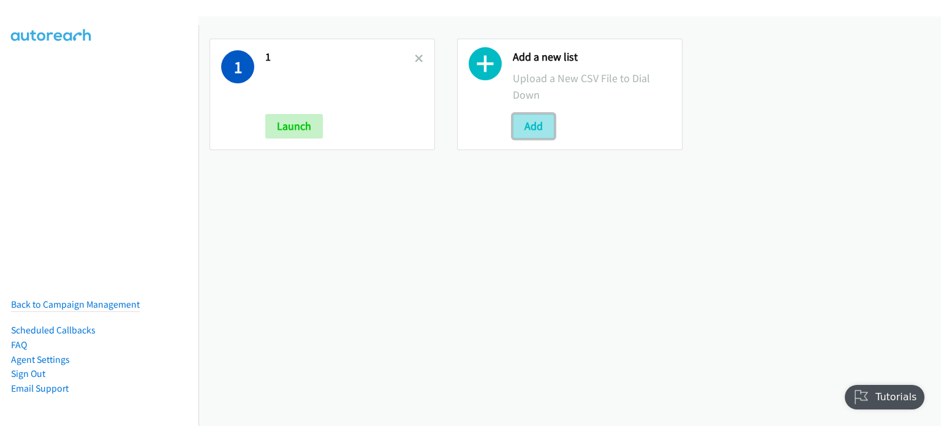
click at [539, 135] on button "Add" at bounding box center [534, 126] width 42 height 24
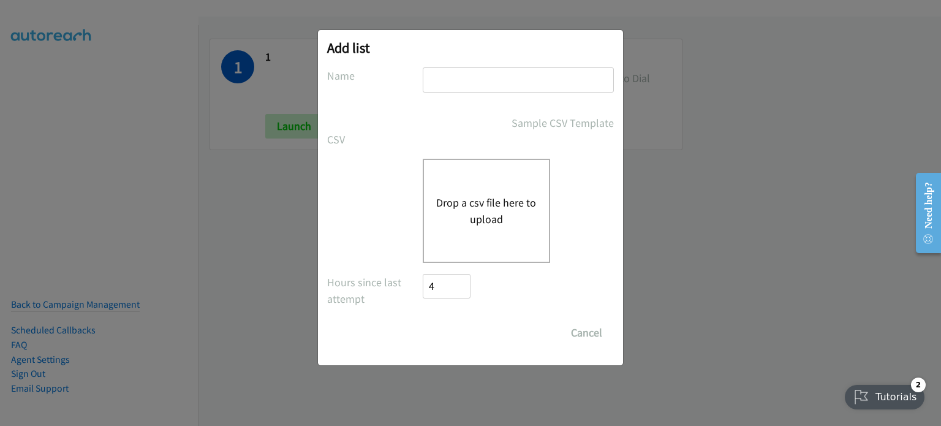
click at [518, 206] on button "Drop a csv file here to upload" at bounding box center [486, 210] width 100 height 33
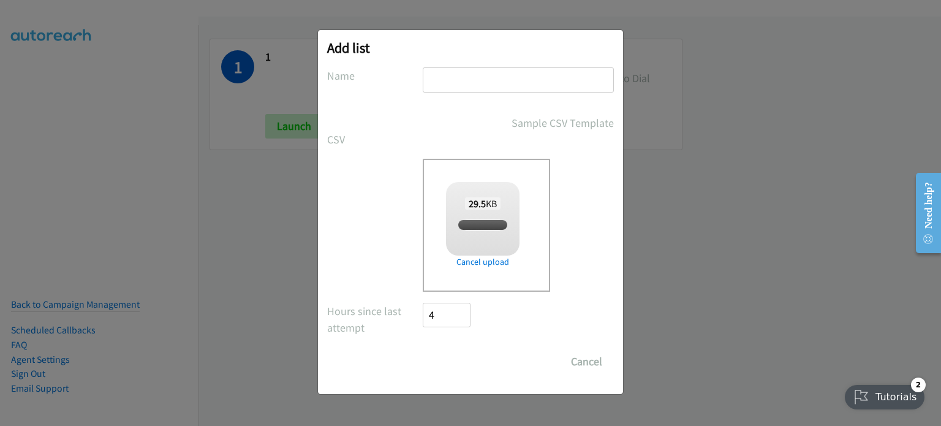
checkbox input "true"
click at [516, 77] on input "text" at bounding box center [518, 79] width 191 height 25
type input "2AM"
click at [470, 351] on input "Save List" at bounding box center [455, 361] width 64 height 24
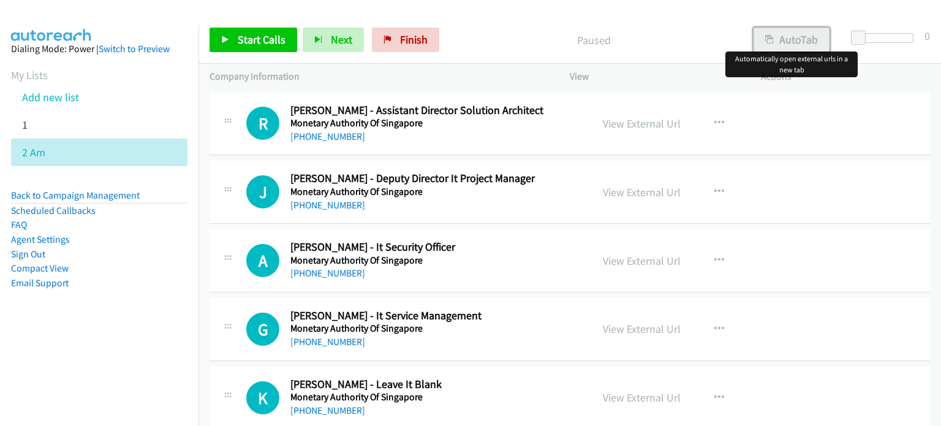
click at [801, 37] on button "AutoTab" at bounding box center [791, 40] width 76 height 24
click at [654, 124] on link "View External Url" at bounding box center [642, 123] width 78 height 14
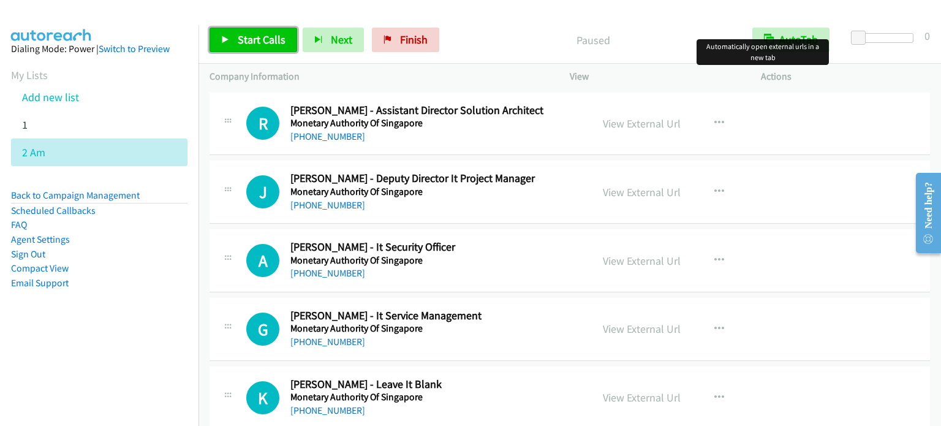
click at [251, 41] on span "Start Calls" at bounding box center [262, 39] width 48 height 14
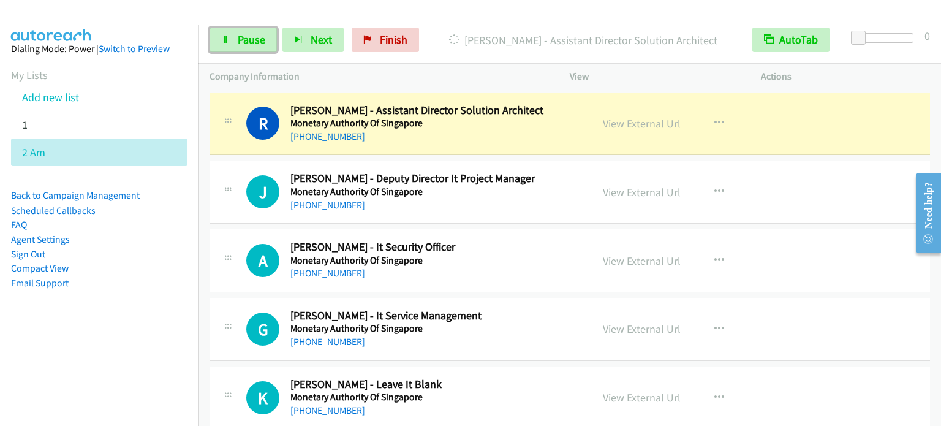
drag, startPoint x: 248, startPoint y: 31, endPoint x: 266, endPoint y: 13, distance: 25.6
click at [248, 32] on link "Pause" at bounding box center [242, 40] width 67 height 24
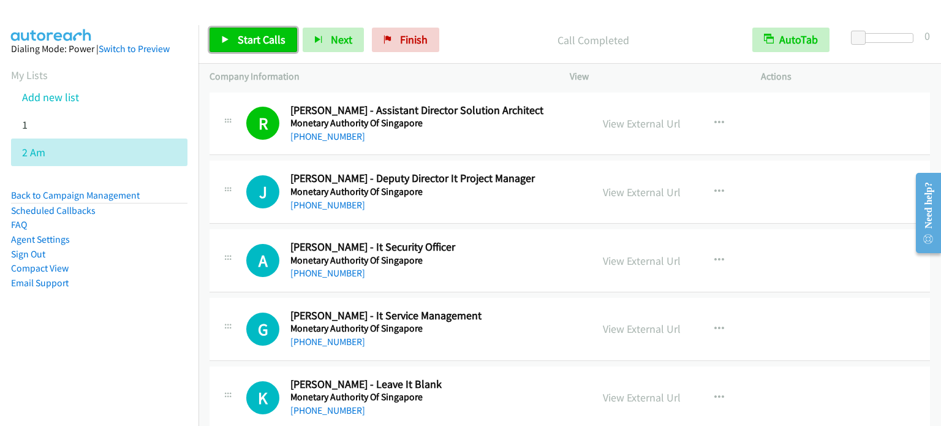
click at [262, 37] on span "Start Calls" at bounding box center [262, 39] width 48 height 14
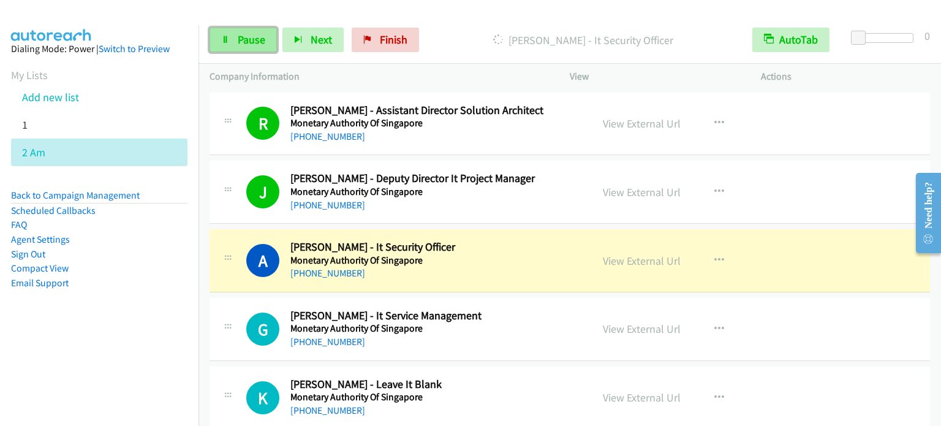
click at [253, 38] on span "Pause" at bounding box center [252, 39] width 28 height 14
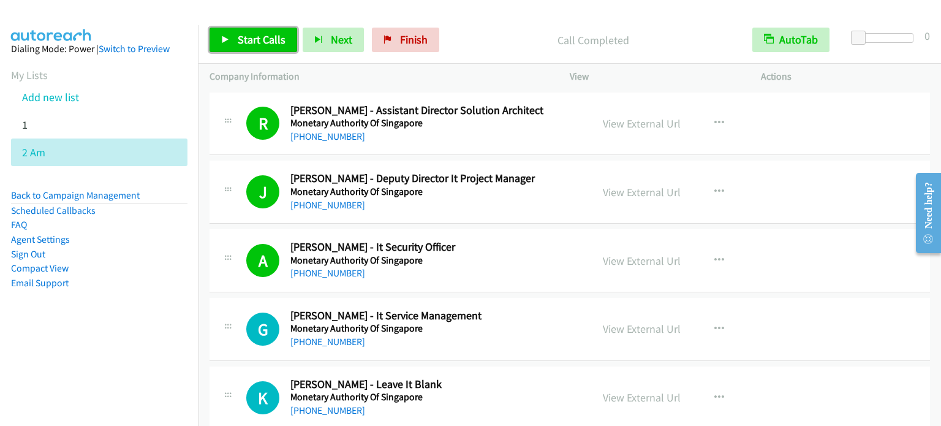
click at [243, 43] on span "Start Calls" at bounding box center [262, 39] width 48 height 14
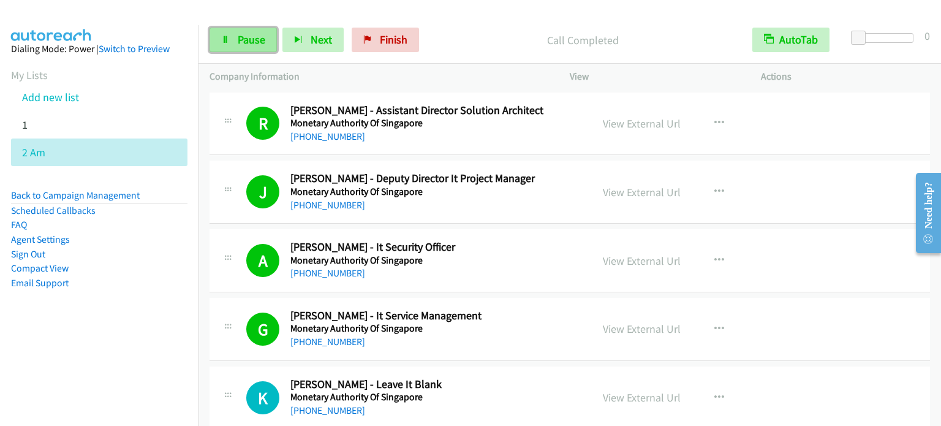
click at [248, 40] on span "Pause" at bounding box center [252, 39] width 28 height 14
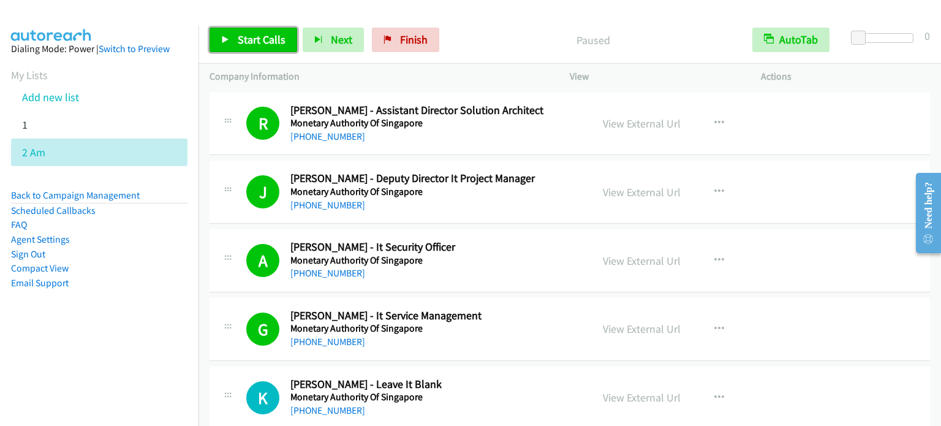
click at [248, 40] on span "Start Calls" at bounding box center [262, 39] width 48 height 14
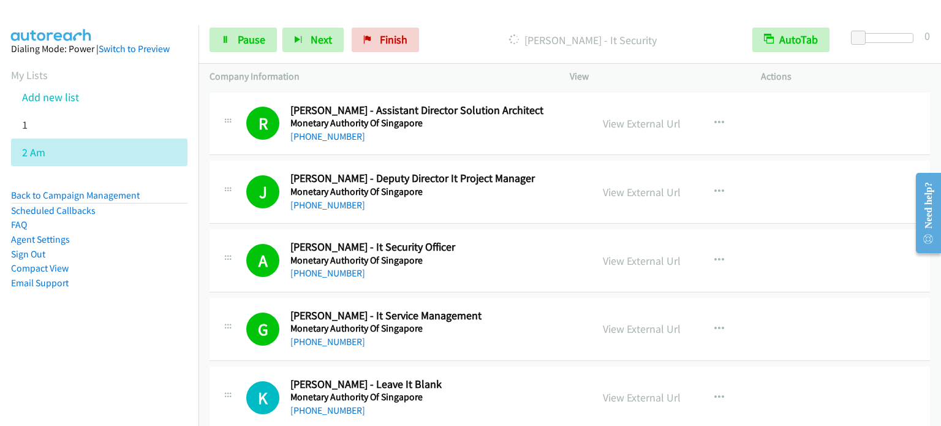
click at [113, 312] on aside "Dialing Mode: Power | Switch to Preview My Lists Add new list 1 2 Am Back to Ca…" at bounding box center [99, 185] width 198 height 320
click at [237, 51] on link "Pause" at bounding box center [242, 40] width 67 height 24
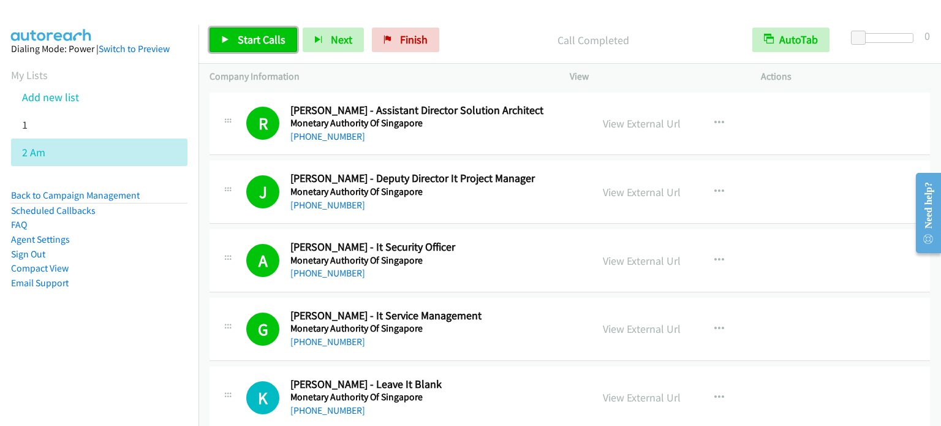
click at [231, 43] on link "Start Calls" at bounding box center [253, 40] width 88 height 24
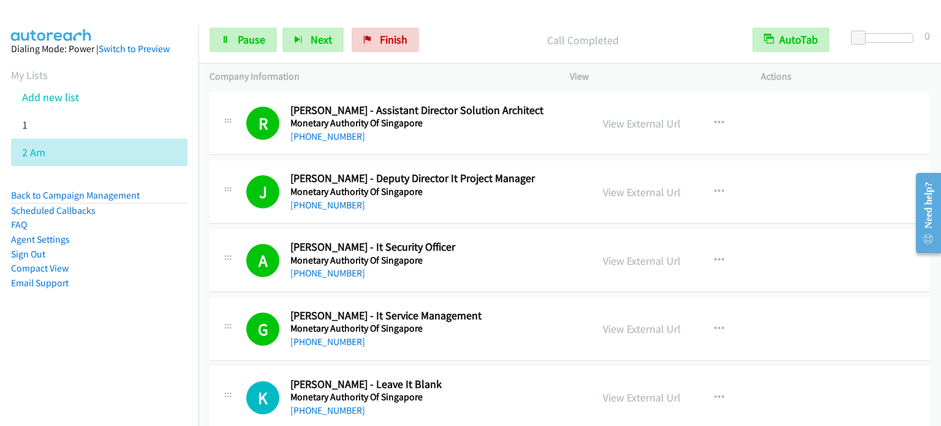
click at [137, 340] on aside "Dialing Mode: Power | Switch to Preview My Lists Add new list 1 2 Am Back to Ca…" at bounding box center [99, 185] width 198 height 320
click at [260, 41] on span "Pause" at bounding box center [252, 39] width 28 height 14
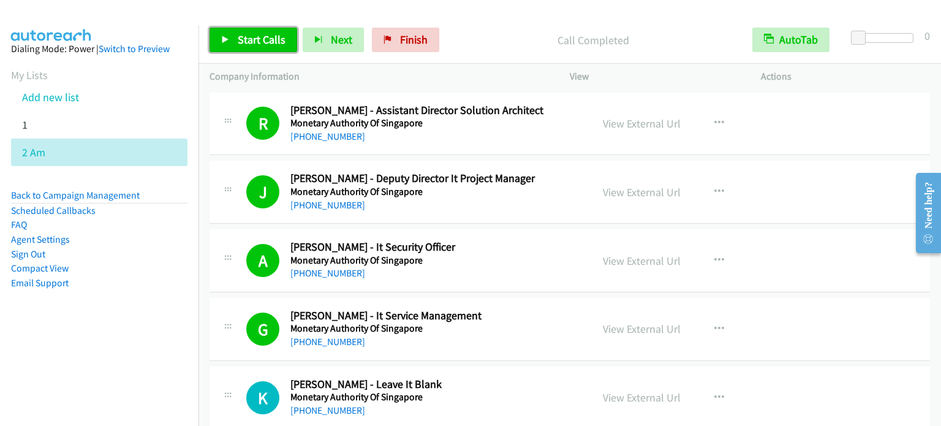
click at [267, 38] on span "Start Calls" at bounding box center [262, 39] width 48 height 14
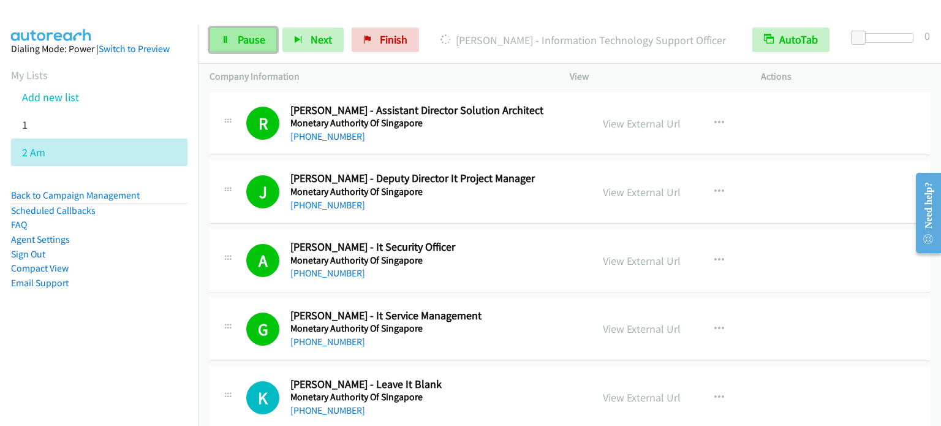
click at [235, 47] on link "Pause" at bounding box center [242, 40] width 67 height 24
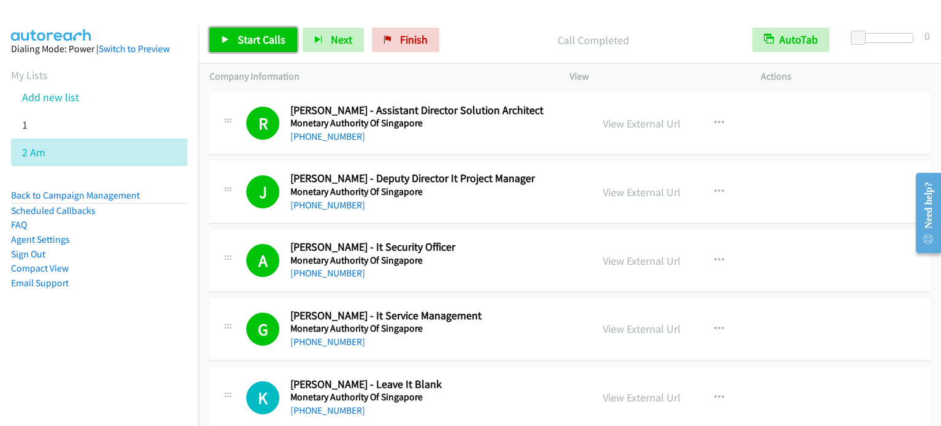
click at [260, 41] on span "Start Calls" at bounding box center [262, 39] width 48 height 14
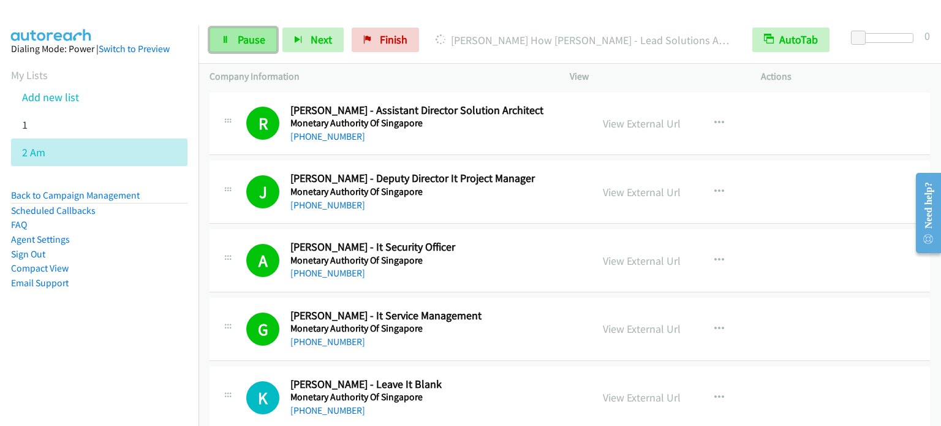
click at [239, 37] on span "Pause" at bounding box center [252, 39] width 28 height 14
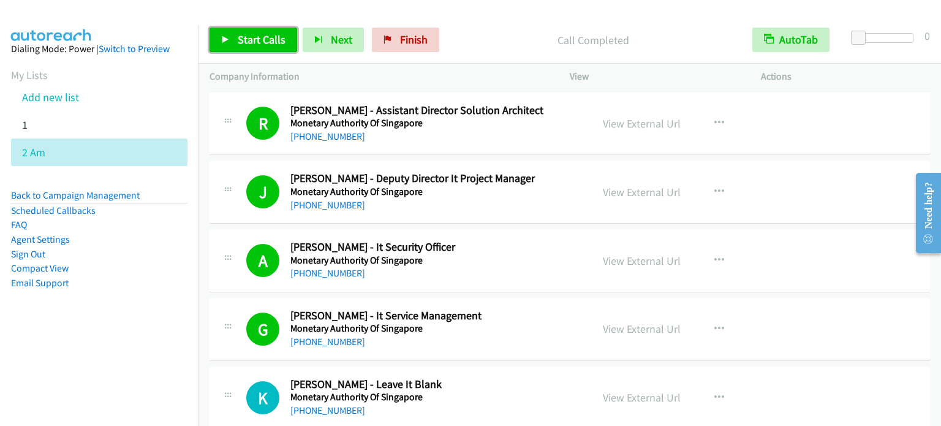
click at [246, 28] on link "Start Calls" at bounding box center [253, 40] width 88 height 24
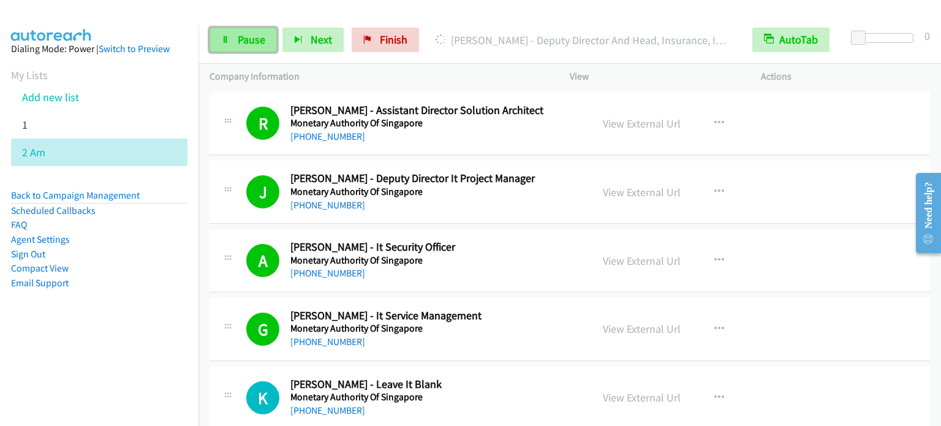
click at [225, 41] on icon at bounding box center [225, 40] width 9 height 9
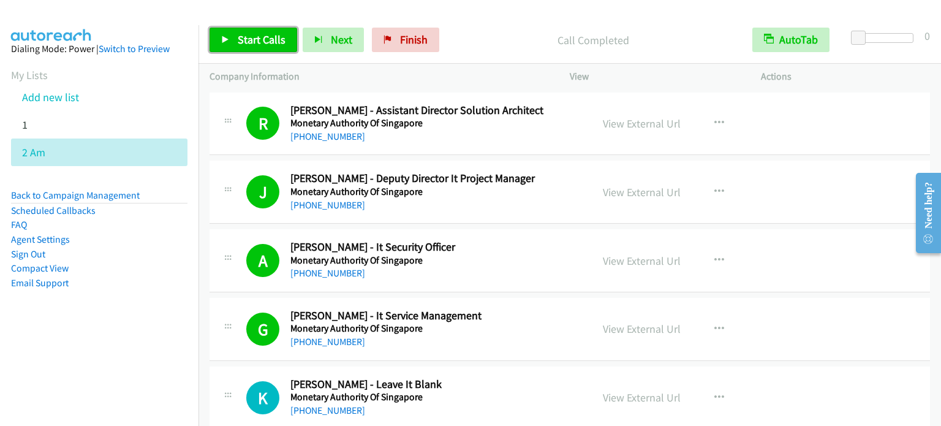
click at [250, 40] on span "Start Calls" at bounding box center [262, 39] width 48 height 14
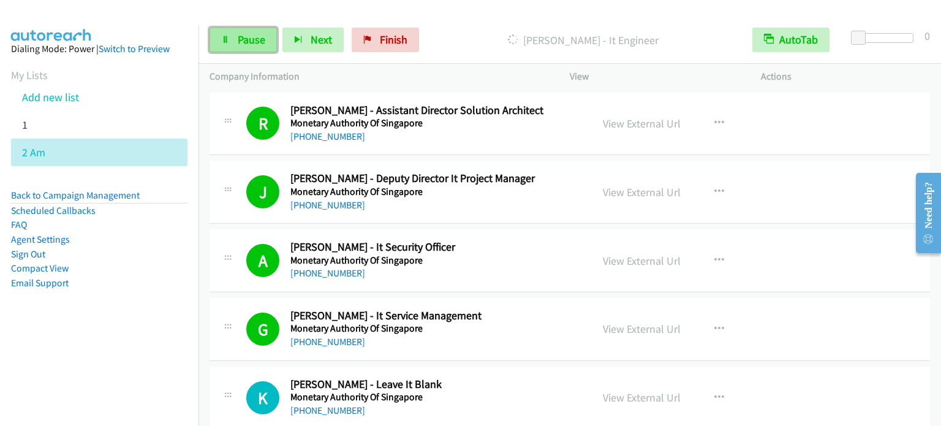
click at [230, 41] on link "Pause" at bounding box center [242, 40] width 67 height 24
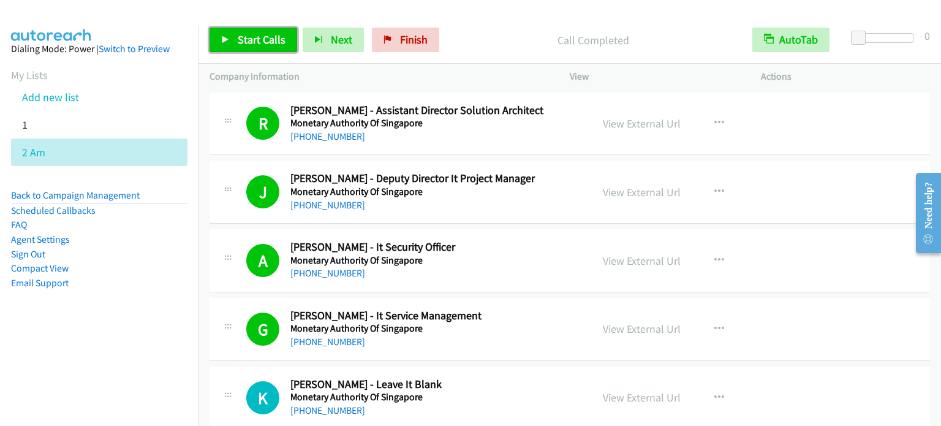
click at [255, 45] on span "Start Calls" at bounding box center [262, 39] width 48 height 14
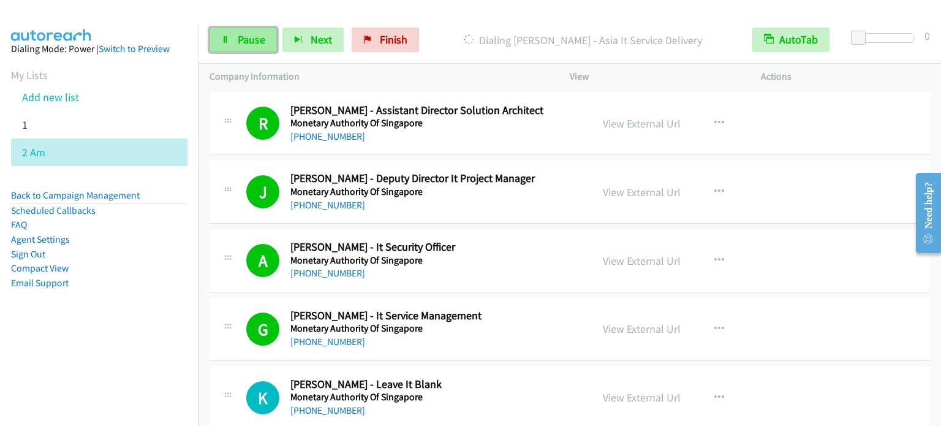
click at [253, 40] on span "Pause" at bounding box center [252, 39] width 28 height 14
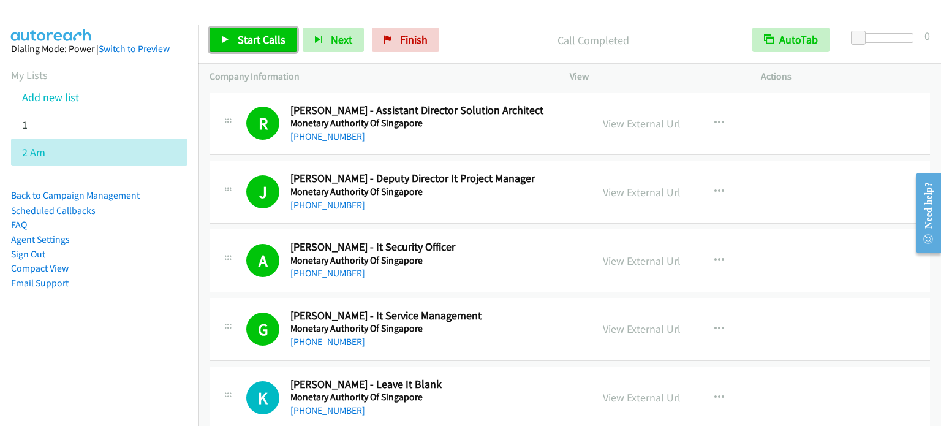
click at [266, 45] on span "Start Calls" at bounding box center [262, 39] width 48 height 14
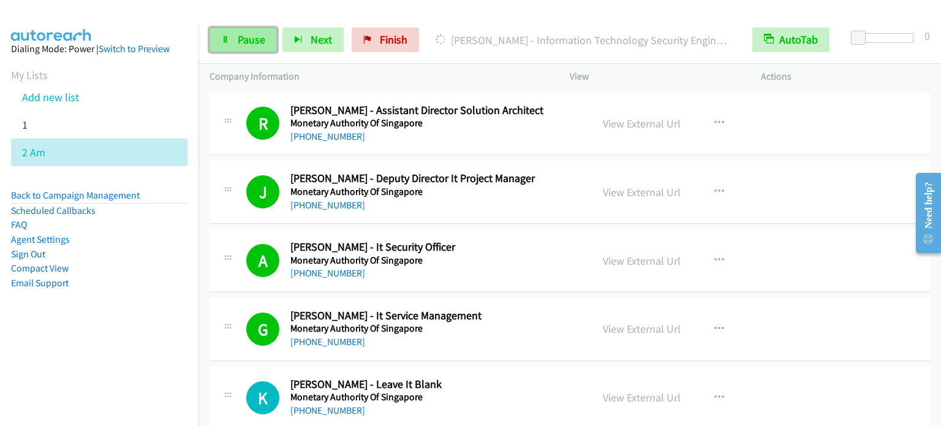
click at [235, 44] on link "Pause" at bounding box center [242, 40] width 67 height 24
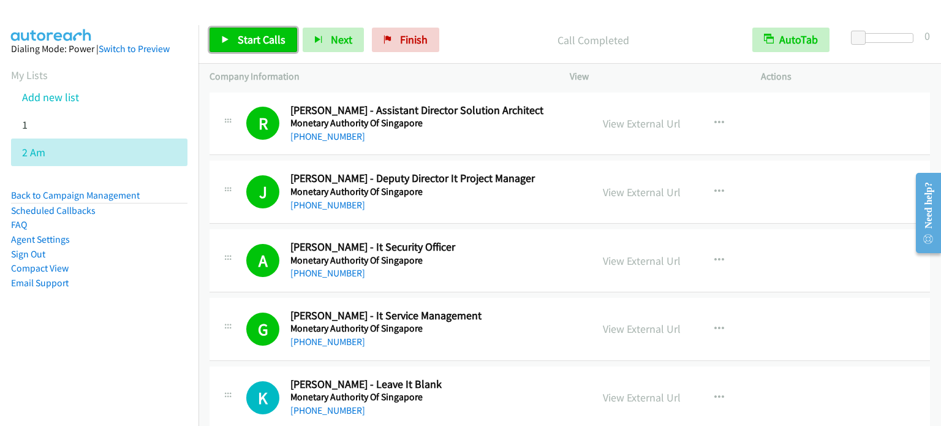
click at [262, 41] on span "Start Calls" at bounding box center [262, 39] width 48 height 14
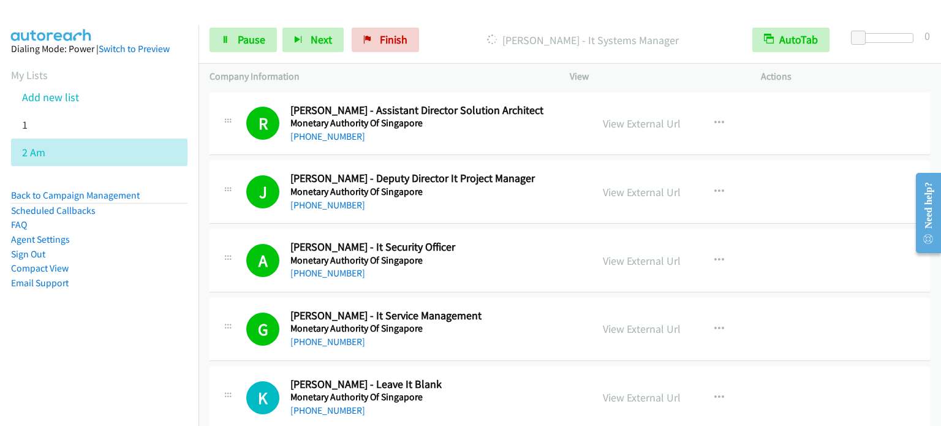
drag, startPoint x: 122, startPoint y: 328, endPoint x: 172, endPoint y: 210, distance: 128.4
click at [122, 328] on aside "Dialing Mode: Power | Switch to Preview My Lists Add new list 1 2 Am Back to Ca…" at bounding box center [99, 185] width 198 height 320
click at [251, 42] on span "Pause" at bounding box center [252, 39] width 28 height 14
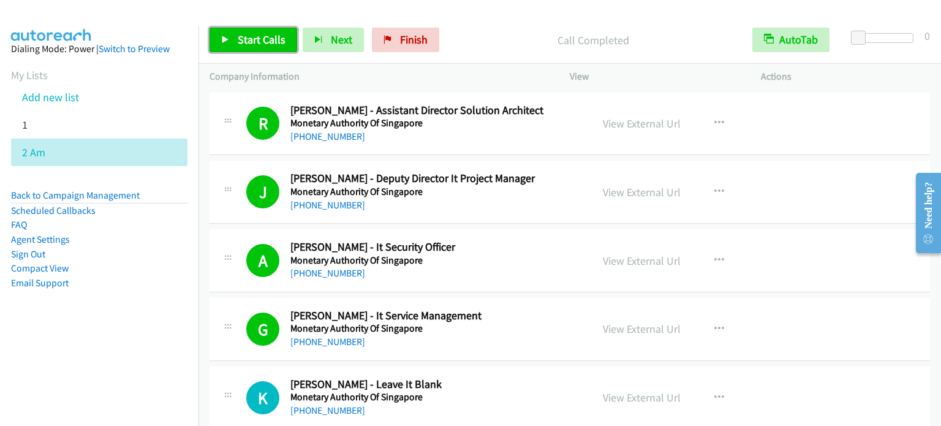
click at [246, 43] on span "Start Calls" at bounding box center [262, 39] width 48 height 14
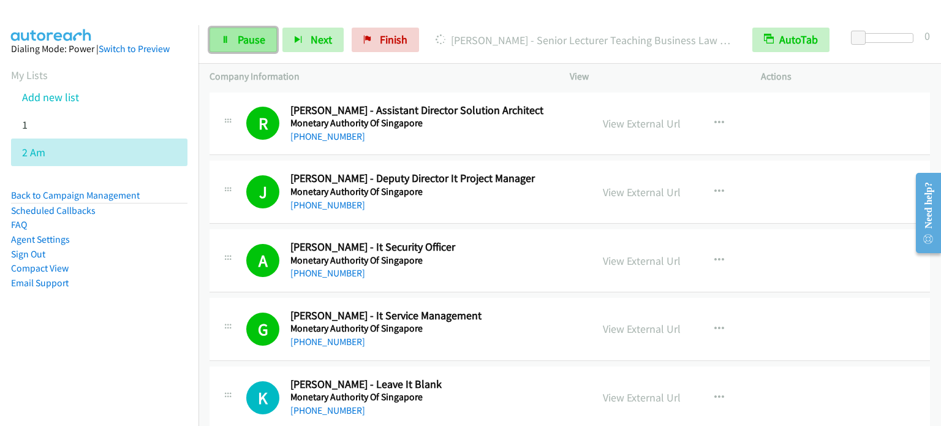
click at [237, 48] on link "Pause" at bounding box center [242, 40] width 67 height 24
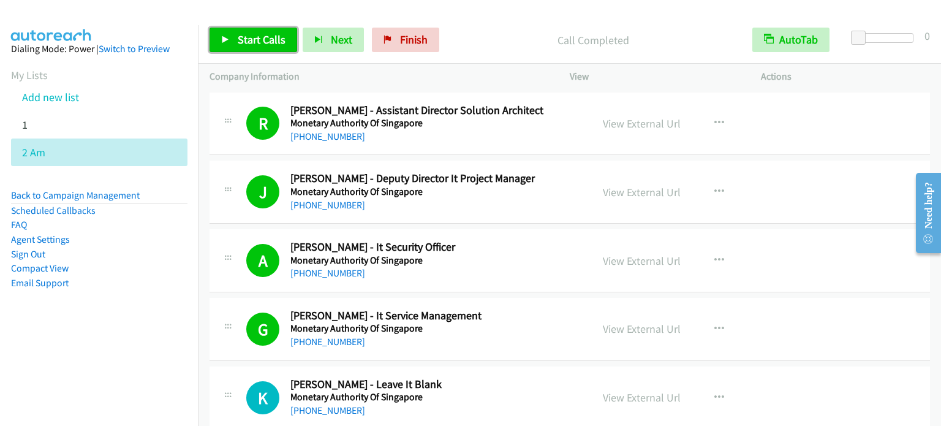
click at [236, 40] on link "Start Calls" at bounding box center [253, 40] width 88 height 24
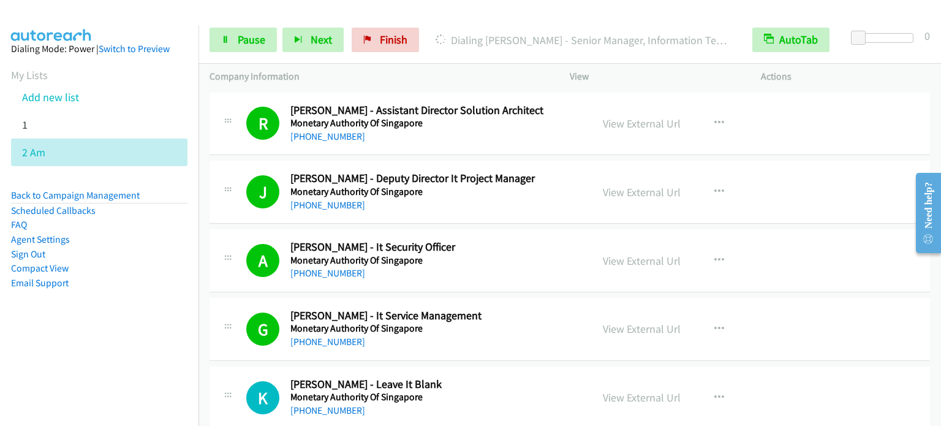
click at [95, 366] on nav "Dialing Mode: Power | Switch to Preview My Lists Add new list 1 2 Am Back to Ca…" at bounding box center [99, 238] width 199 height 426
click at [243, 46] on link "Pause" at bounding box center [242, 40] width 67 height 24
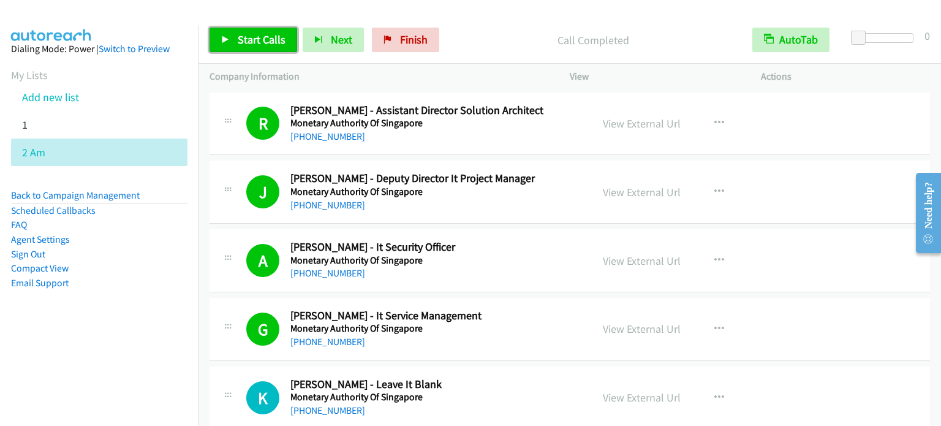
drag, startPoint x: 238, startPoint y: 38, endPoint x: 252, endPoint y: 44, distance: 15.9
click at [238, 38] on span "Start Calls" at bounding box center [262, 39] width 48 height 14
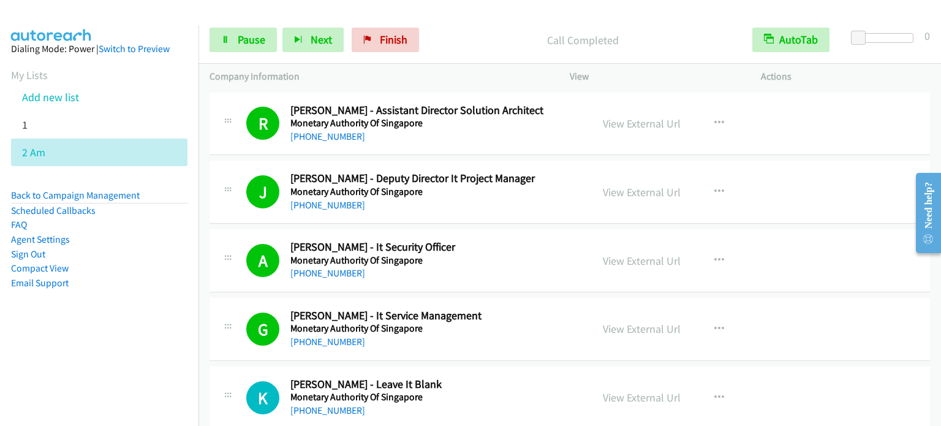
click at [73, 396] on nav "Dialing Mode: Power | Switch to Preview My Lists Add new list 1 2 Am Back to Ca…" at bounding box center [99, 238] width 199 height 426
click at [129, 388] on nav "Dialing Mode: Power | Switch to Preview My Lists Add new list 1 2 Am Back to Ca…" at bounding box center [99, 238] width 199 height 426
click at [241, 40] on span "Pause" at bounding box center [252, 39] width 28 height 14
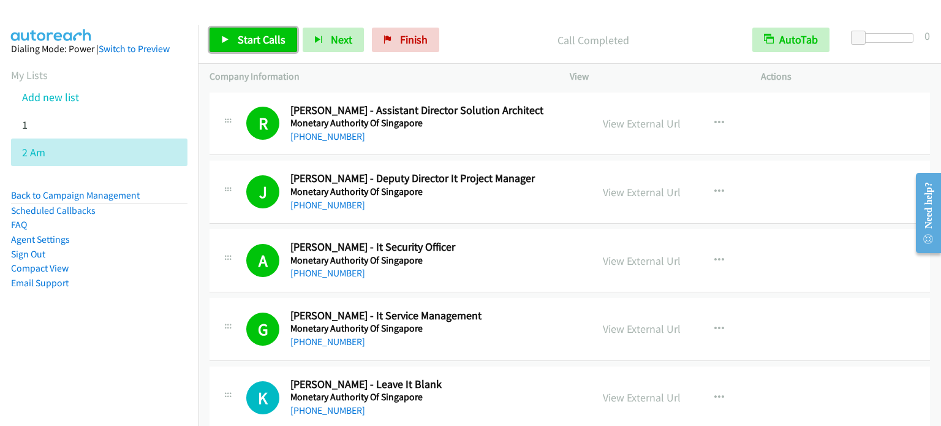
click at [266, 48] on link "Start Calls" at bounding box center [253, 40] width 88 height 24
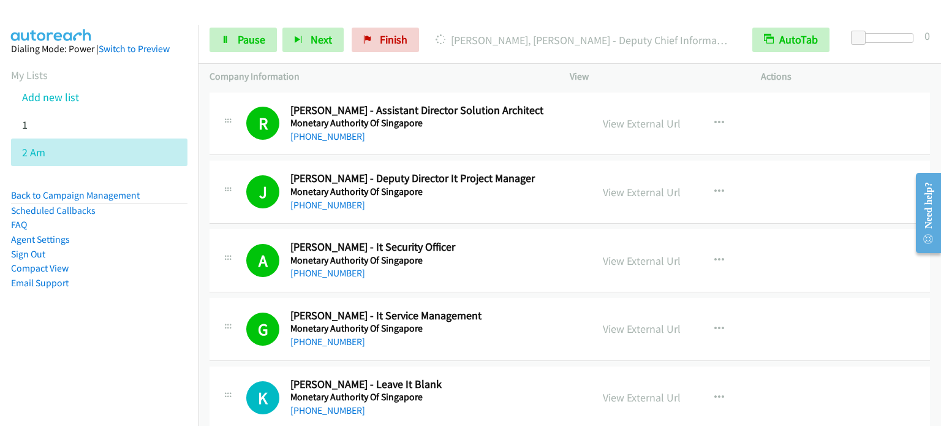
click at [64, 364] on nav "Dialing Mode: Power | Switch to Preview My Lists Add new list 1 2 Am Back to Ca…" at bounding box center [99, 238] width 199 height 426
click at [85, 329] on aside "Dialing Mode: Power | Switch to Preview My Lists Add new list 1 2 Am Back to Ca…" at bounding box center [99, 185] width 198 height 320
click at [240, 36] on span "Pause" at bounding box center [252, 39] width 28 height 14
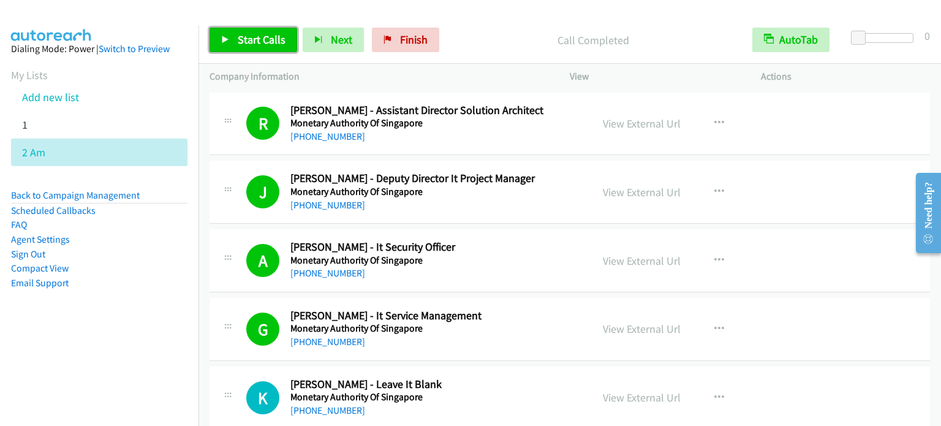
click at [235, 42] on link "Start Calls" at bounding box center [253, 40] width 88 height 24
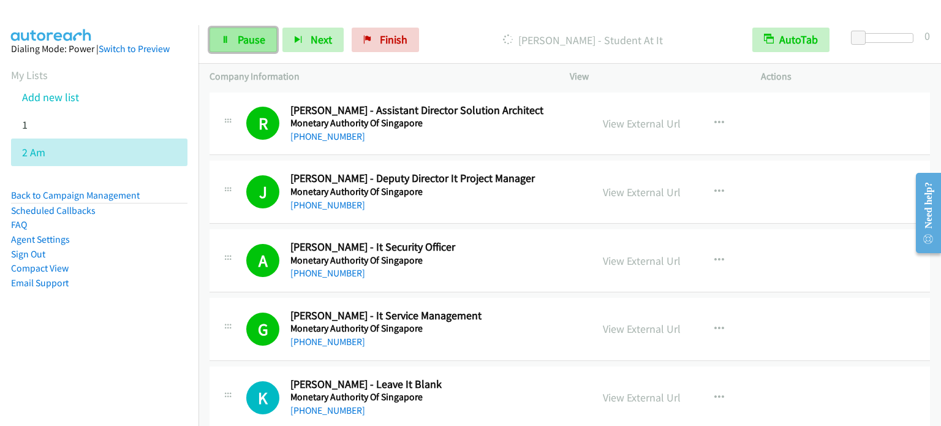
click at [253, 43] on span "Pause" at bounding box center [252, 39] width 28 height 14
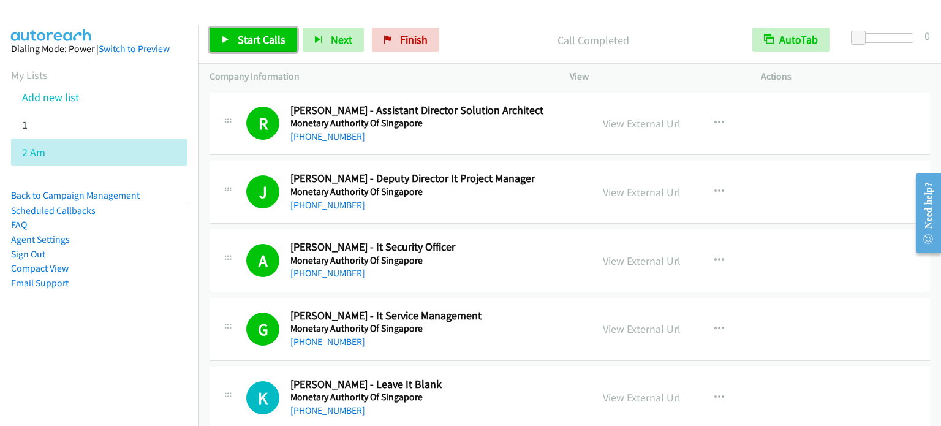
click at [233, 47] on link "Start Calls" at bounding box center [253, 40] width 88 height 24
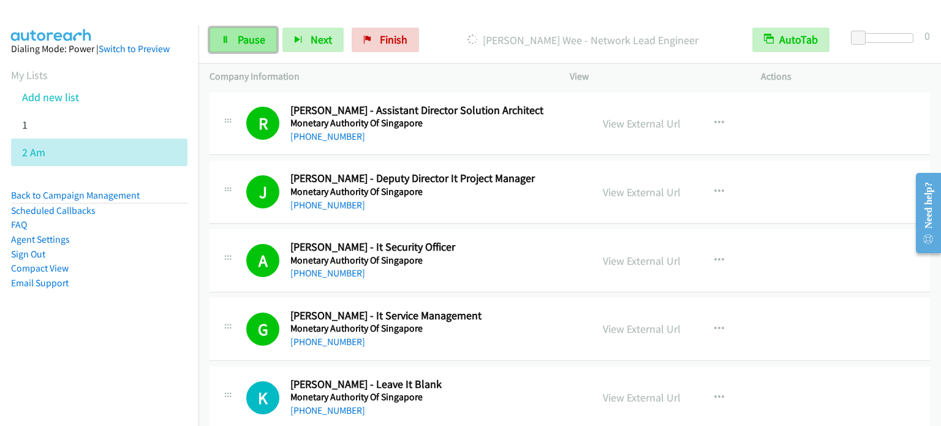
click at [249, 45] on span "Pause" at bounding box center [252, 39] width 28 height 14
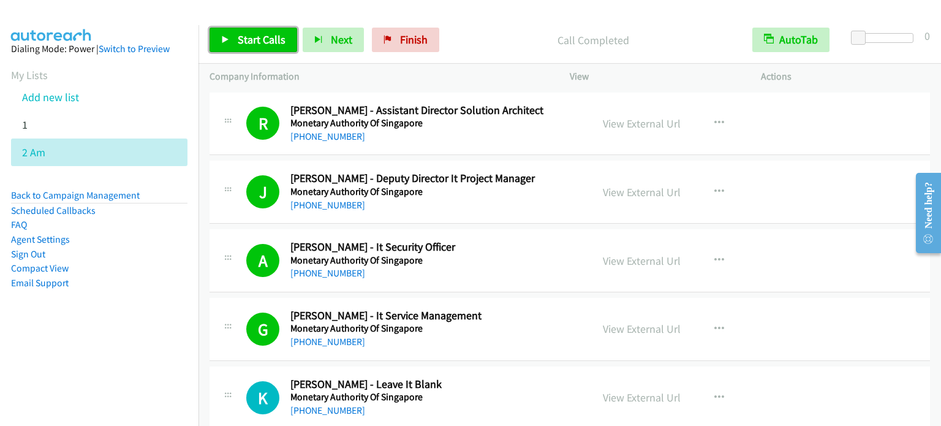
click at [249, 39] on span "Start Calls" at bounding box center [262, 39] width 48 height 14
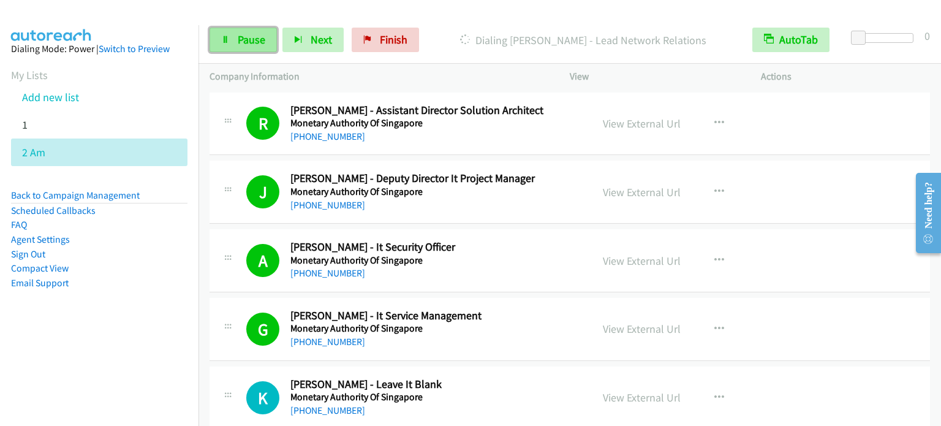
click at [257, 37] on span "Pause" at bounding box center [252, 39] width 28 height 14
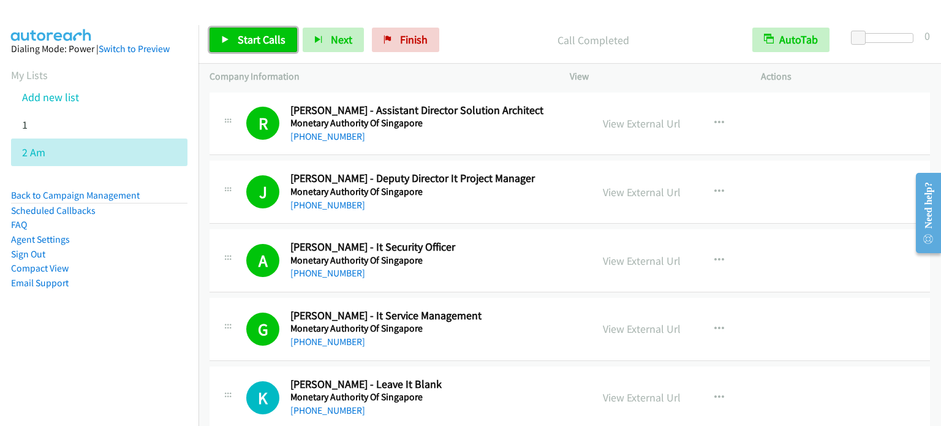
click at [239, 47] on link "Start Calls" at bounding box center [253, 40] width 88 height 24
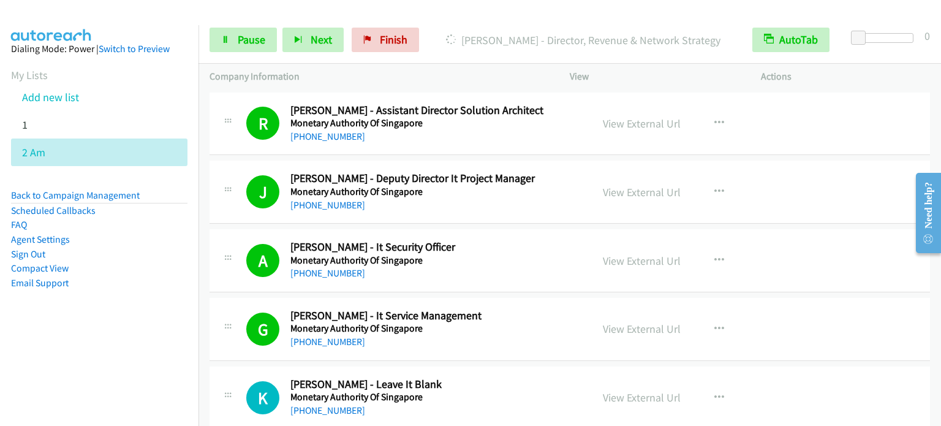
click at [143, 315] on aside "Dialing Mode: Power | Switch to Preview My Lists Add new list 1 2 Am Back to Ca…" at bounding box center [99, 185] width 198 height 320
click at [129, 369] on nav "Dialing Mode: Power | Switch to Preview My Lists Add new list 1 2 Am Back to Ca…" at bounding box center [99, 238] width 199 height 426
click at [100, 336] on aside "Dialing Mode: Power | Switch to Preview My Lists Add new list 1 2 Am Back to Ca…" at bounding box center [99, 185] width 198 height 320
click at [147, 351] on nav "Dialing Mode: Power | Switch to Preview My Lists Add new list 1 2 Am Back to Ca…" at bounding box center [99, 238] width 199 height 426
click at [243, 42] on span "Pause" at bounding box center [252, 39] width 28 height 14
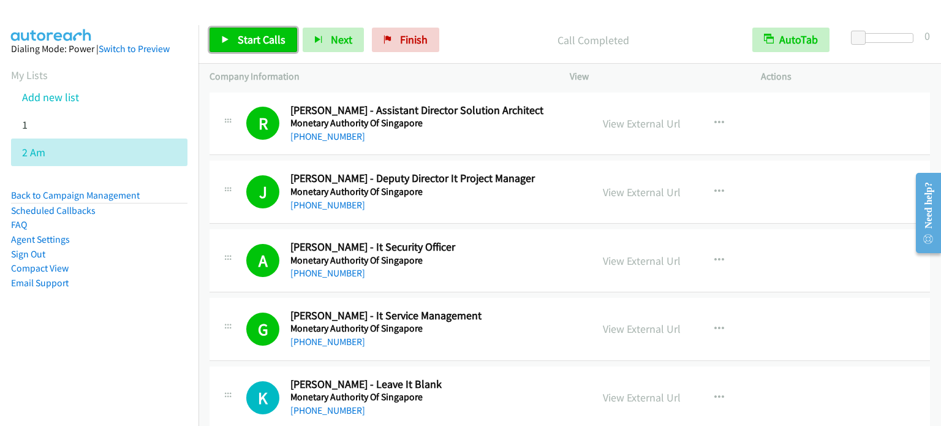
click at [252, 36] on span "Start Calls" at bounding box center [262, 39] width 48 height 14
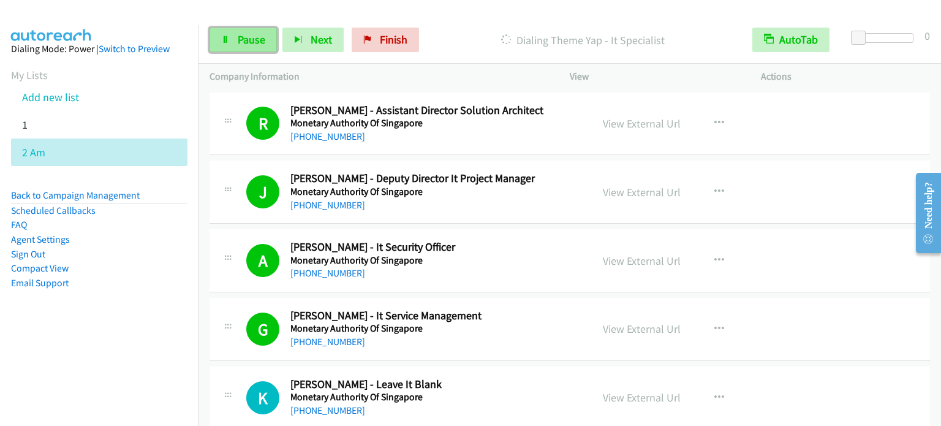
click at [246, 36] on span "Pause" at bounding box center [252, 39] width 28 height 14
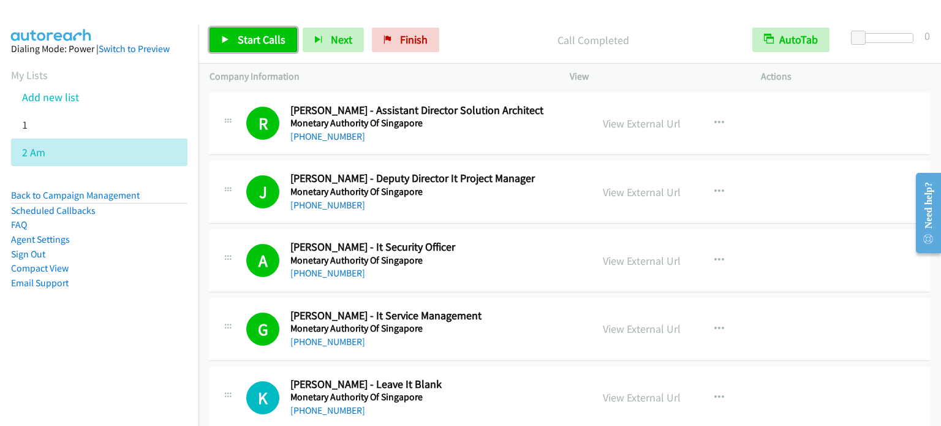
click at [250, 39] on span "Start Calls" at bounding box center [262, 39] width 48 height 14
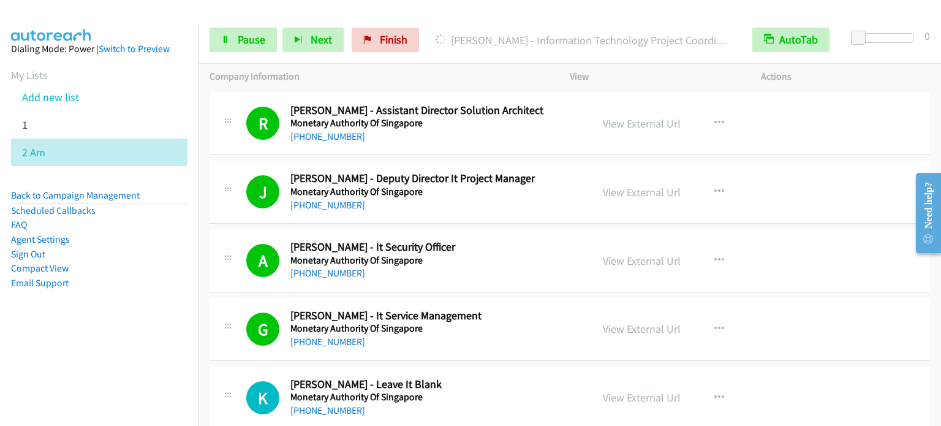
click at [142, 323] on aside "Dialing Mode: Power | Switch to Preview My Lists Add new list 1 2 Am Back to Ca…" at bounding box center [99, 185] width 198 height 320
click at [104, 336] on aside "Dialing Mode: Power | Switch to Preview My Lists Add new list 1 2 Am Back to Ca…" at bounding box center [99, 185] width 198 height 320
click at [241, 43] on span "Pause" at bounding box center [252, 39] width 28 height 14
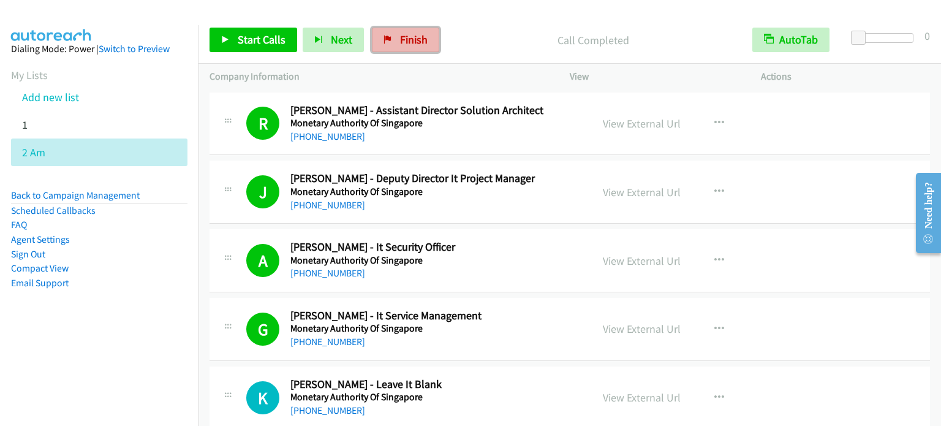
click at [394, 37] on link "Finish" at bounding box center [405, 40] width 67 height 24
